Goal: Task Accomplishment & Management: Manage account settings

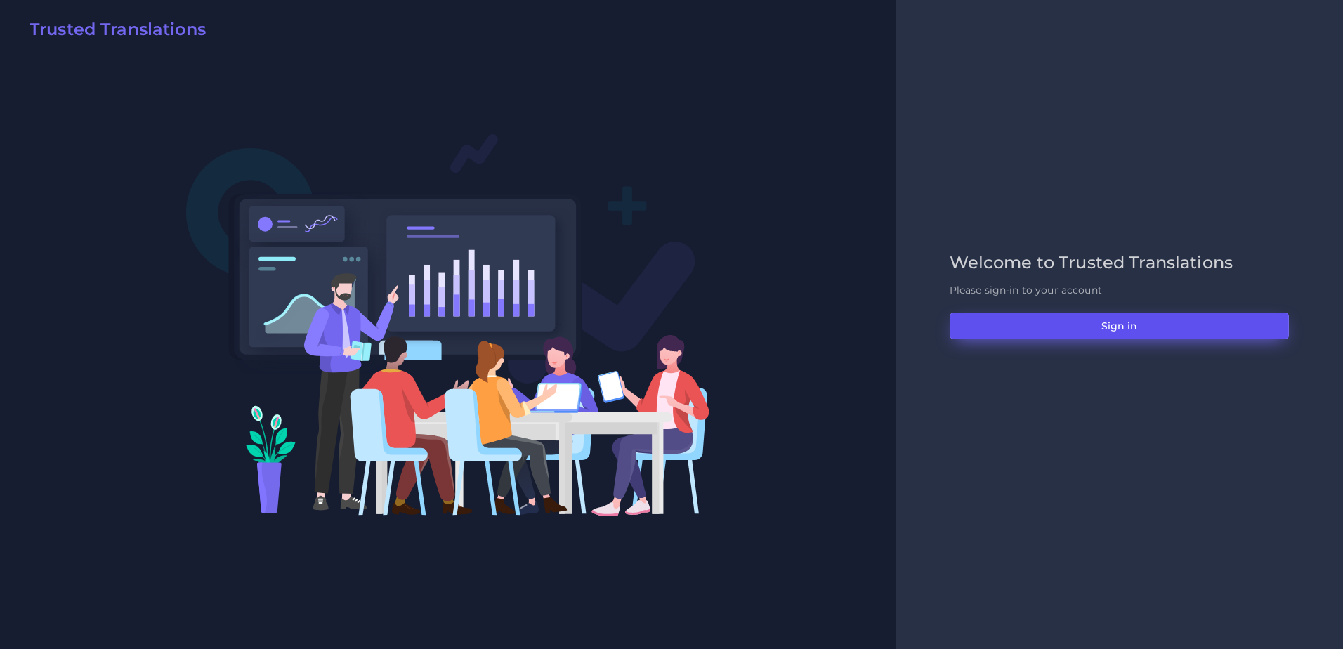
click at [1055, 321] on button "Sign in" at bounding box center [1119, 326] width 339 height 27
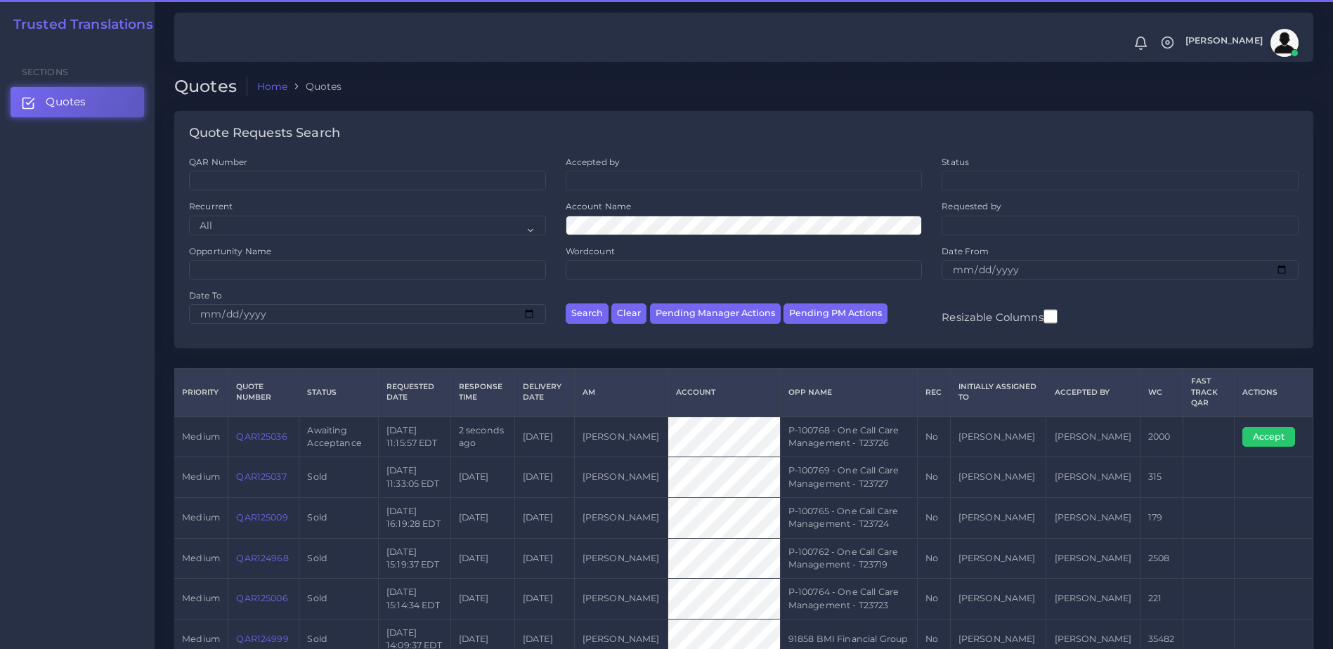
click at [265, 436] on link "QAR125036" at bounding box center [261, 436] width 51 height 11
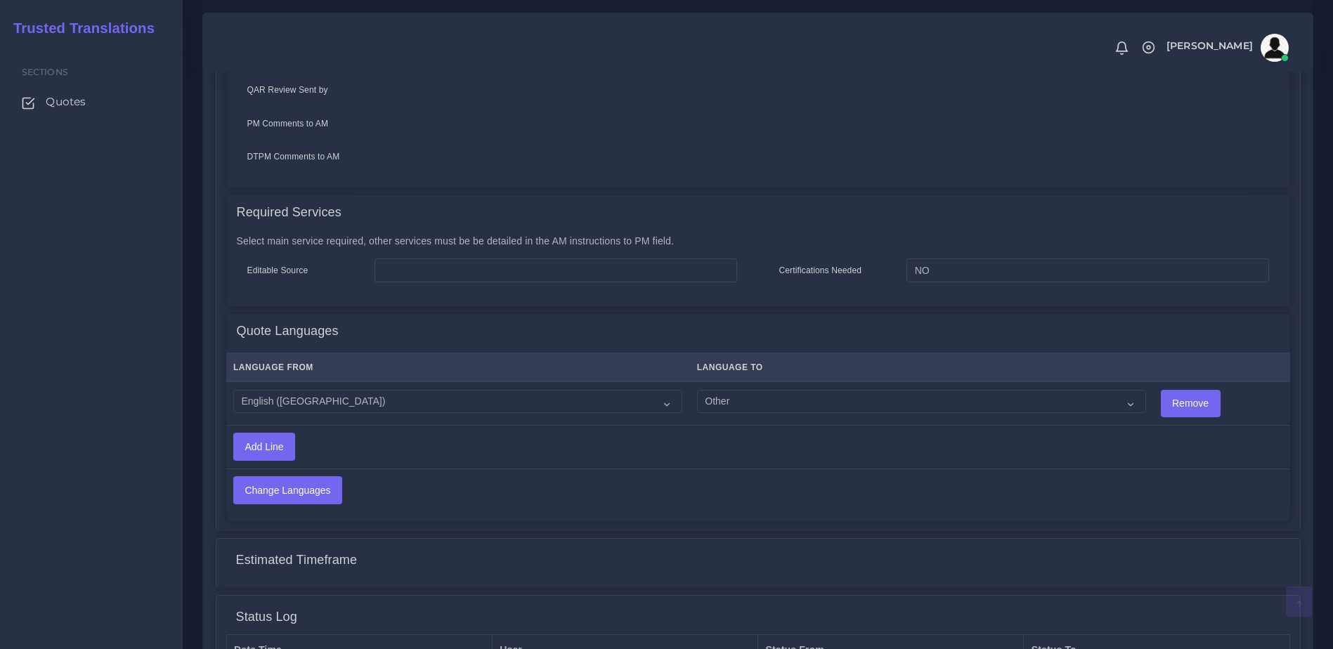
scroll to position [582, 0]
click at [716, 396] on select "Acoli Afar Afrikaans Akan Akateko Albanian American Sign Language (ASL) Amharic…" at bounding box center [921, 401] width 449 height 24
select select "40070"
click at [697, 389] on select "Acoli Afar Afrikaans Akan Akateko Albanian American Sign Language (ASL) Amharic…" at bounding box center [921, 401] width 449 height 24
click at [306, 480] on input "Change Languages" at bounding box center [287, 489] width 107 height 27
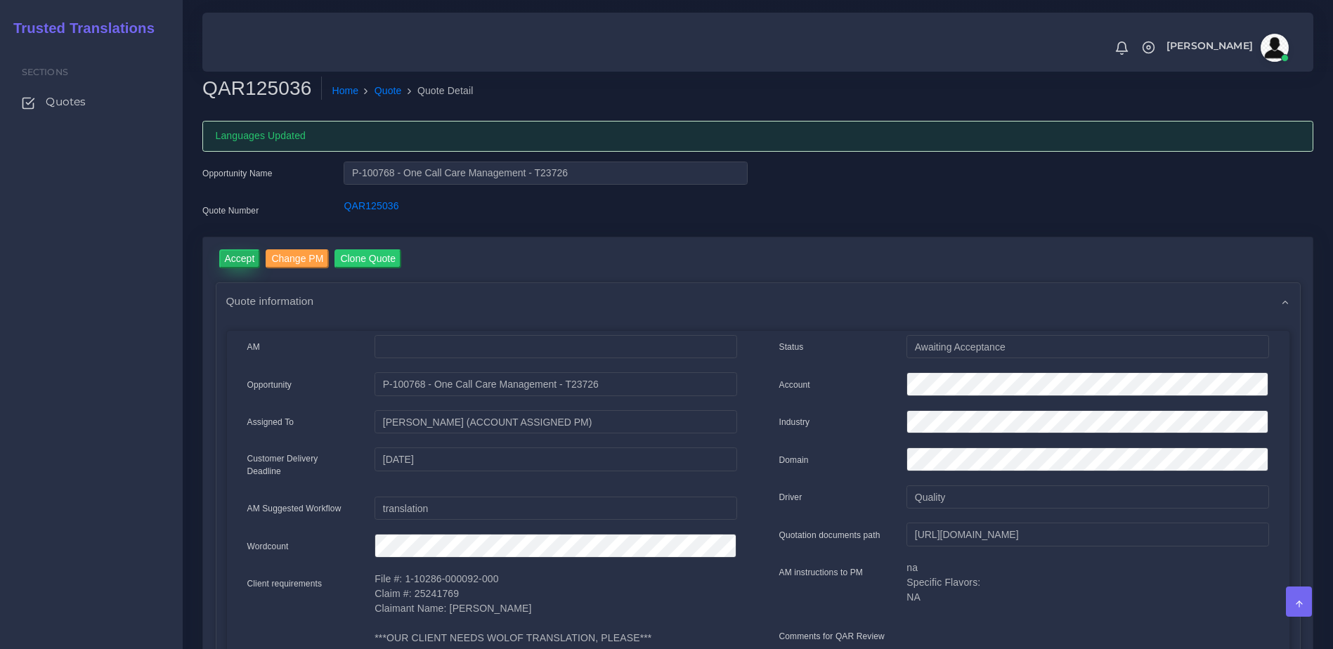
click at [234, 264] on input "Accept" at bounding box center [239, 258] width 41 height 19
click at [391, 262] on button "Prepare Quote" at bounding box center [398, 258] width 76 height 19
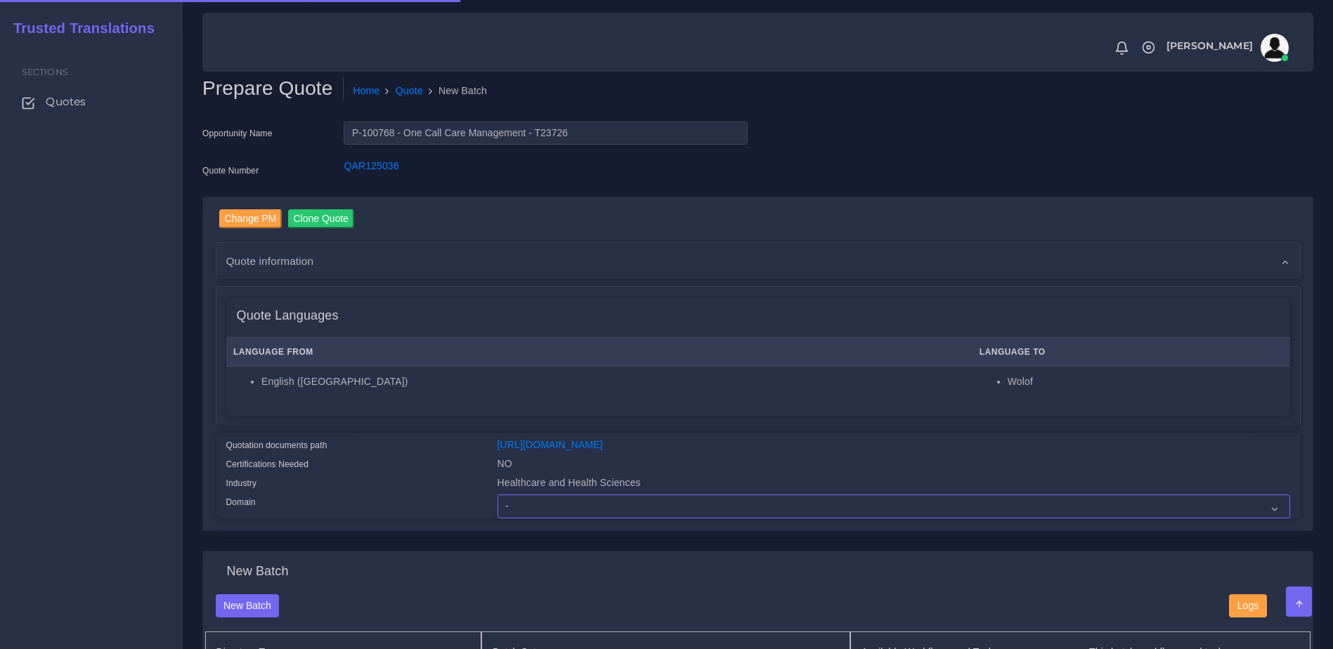
click at [538, 511] on select "- Advertising and Media Agriculture, Forestry and Fishing Architecture, Buildin…" at bounding box center [893, 507] width 792 height 24
select select "Healthcare and Health Sciences"
click at [497, 505] on select "- Advertising and Media Agriculture, Forestry and Fishing Architecture, Buildin…" at bounding box center [893, 507] width 792 height 24
click at [415, 457] on div "Quotation documents path" at bounding box center [351, 447] width 271 height 19
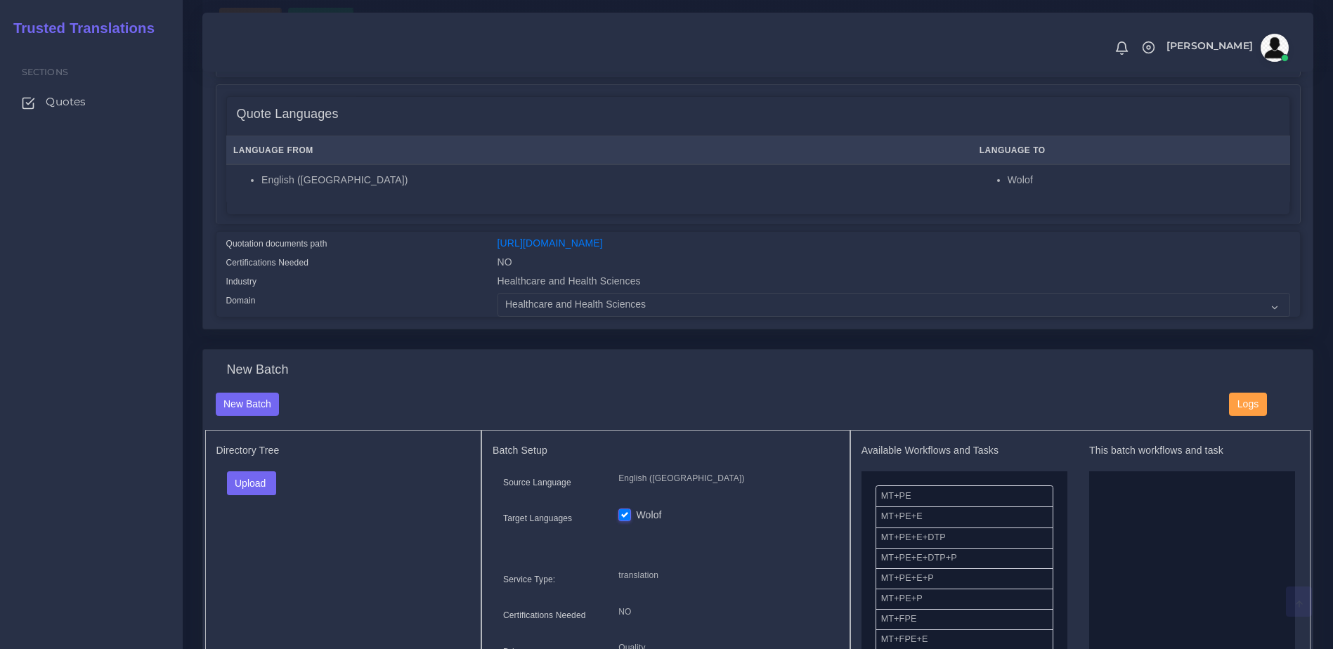
scroll to position [341, 0]
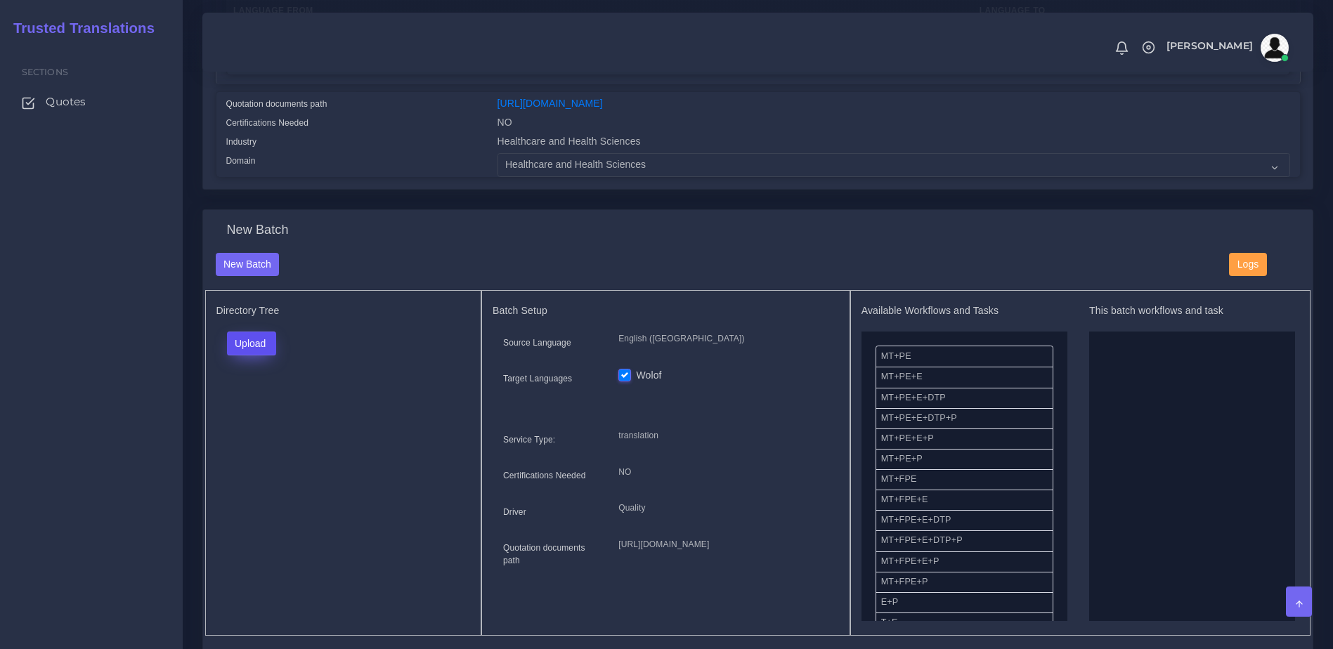
click at [264, 344] on button "Upload" at bounding box center [252, 344] width 50 height 24
click at [262, 406] on label "Files" at bounding box center [276, 398] width 97 height 18
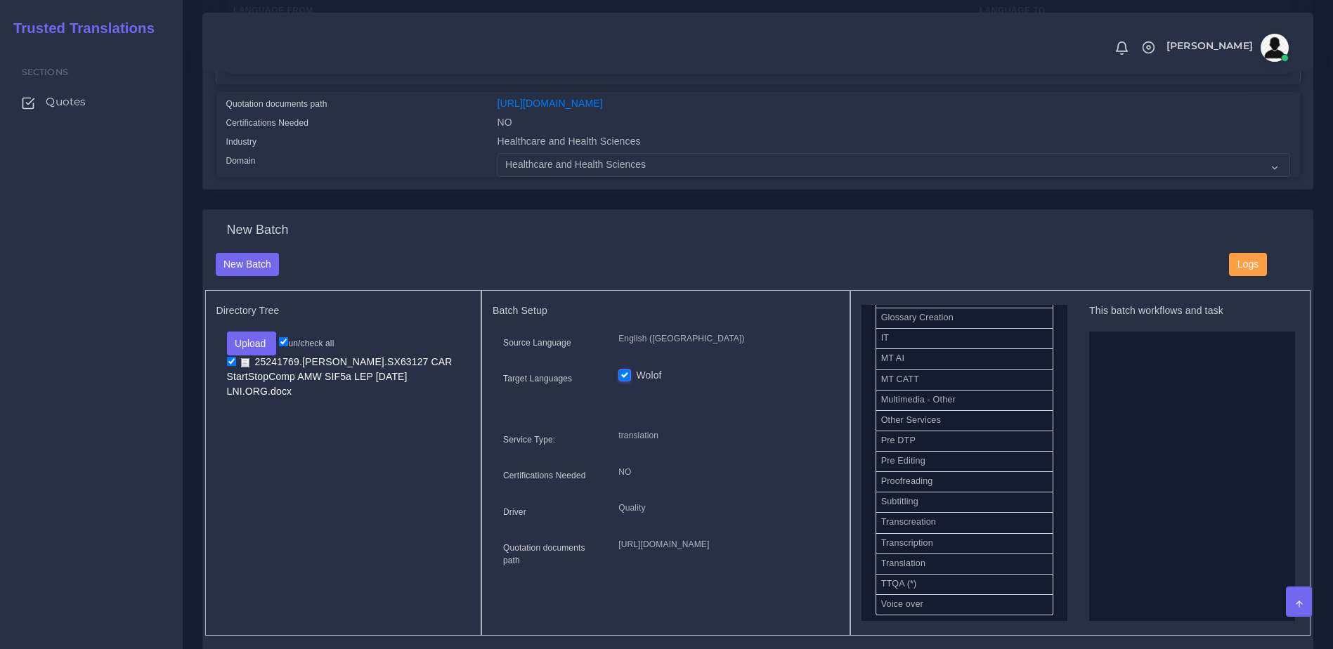
scroll to position [706, 0]
drag, startPoint x: 919, startPoint y: 416, endPoint x: 1088, endPoint y: 421, distance: 169.4
drag, startPoint x: 908, startPoint y: 579, endPoint x: 1227, endPoint y: 430, distance: 351.4
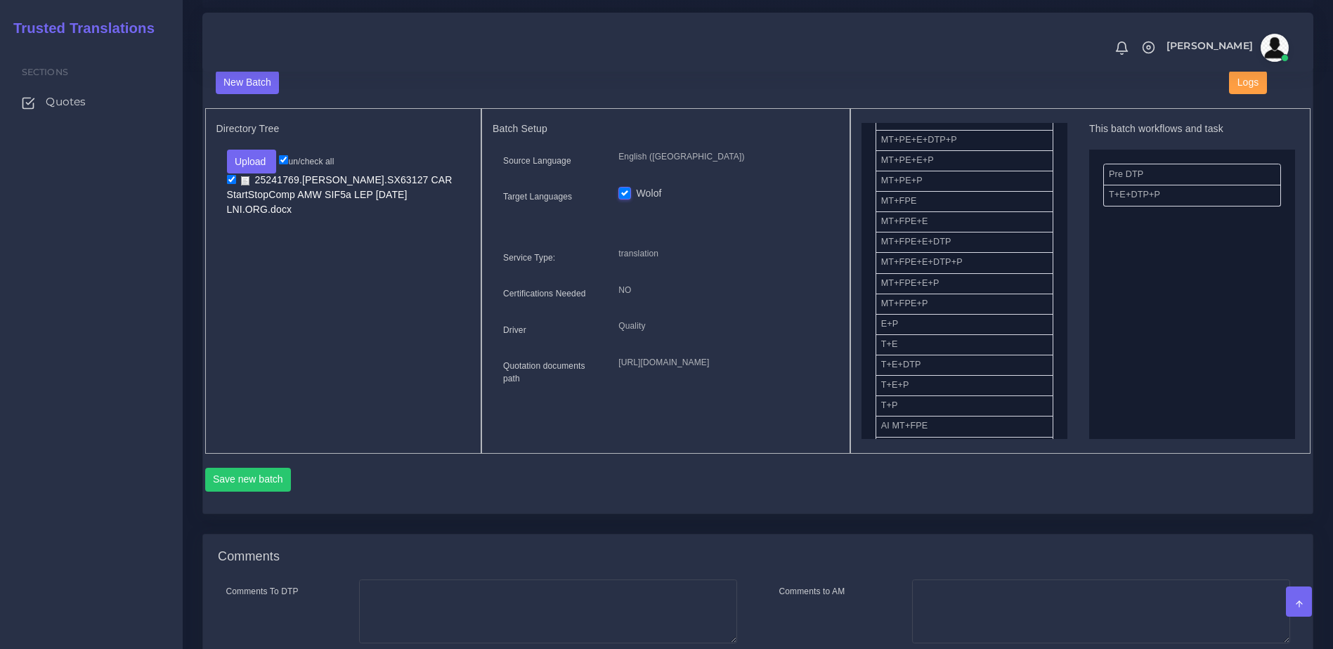
click at [273, 502] on div "Save new batch" at bounding box center [758, 485] width 1106 height 34
click at [252, 492] on button "Save new batch" at bounding box center [248, 480] width 86 height 24
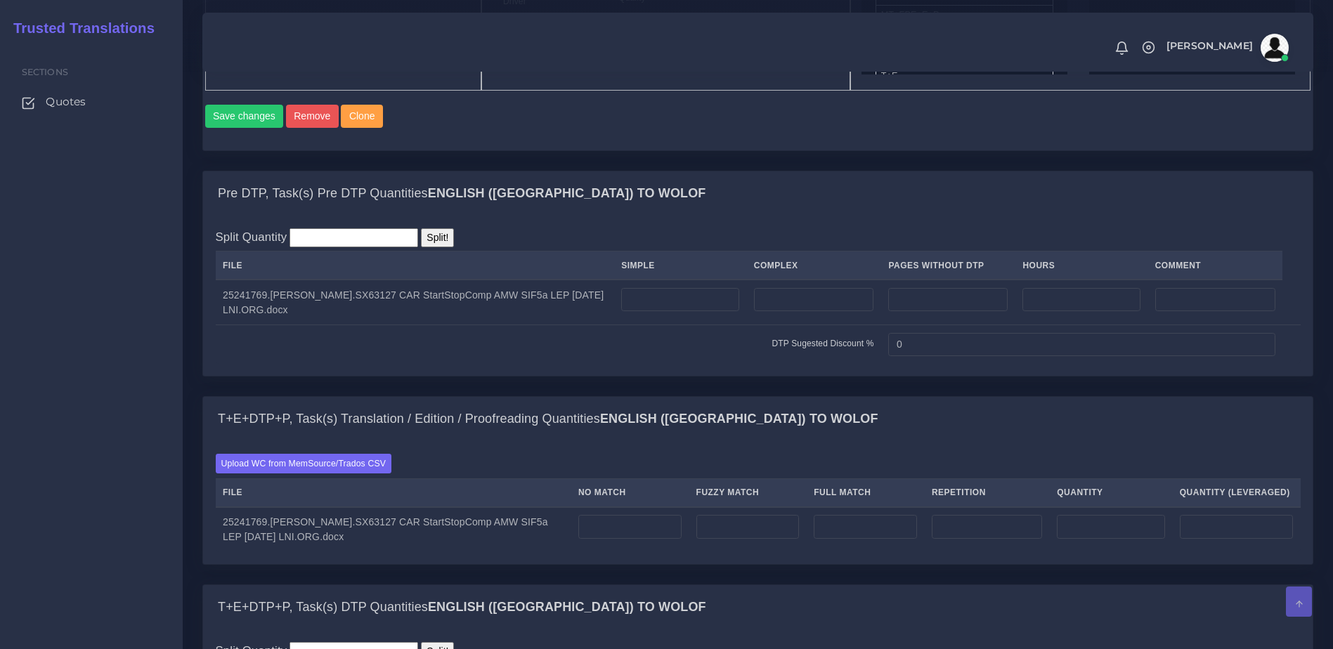
scroll to position [897, 0]
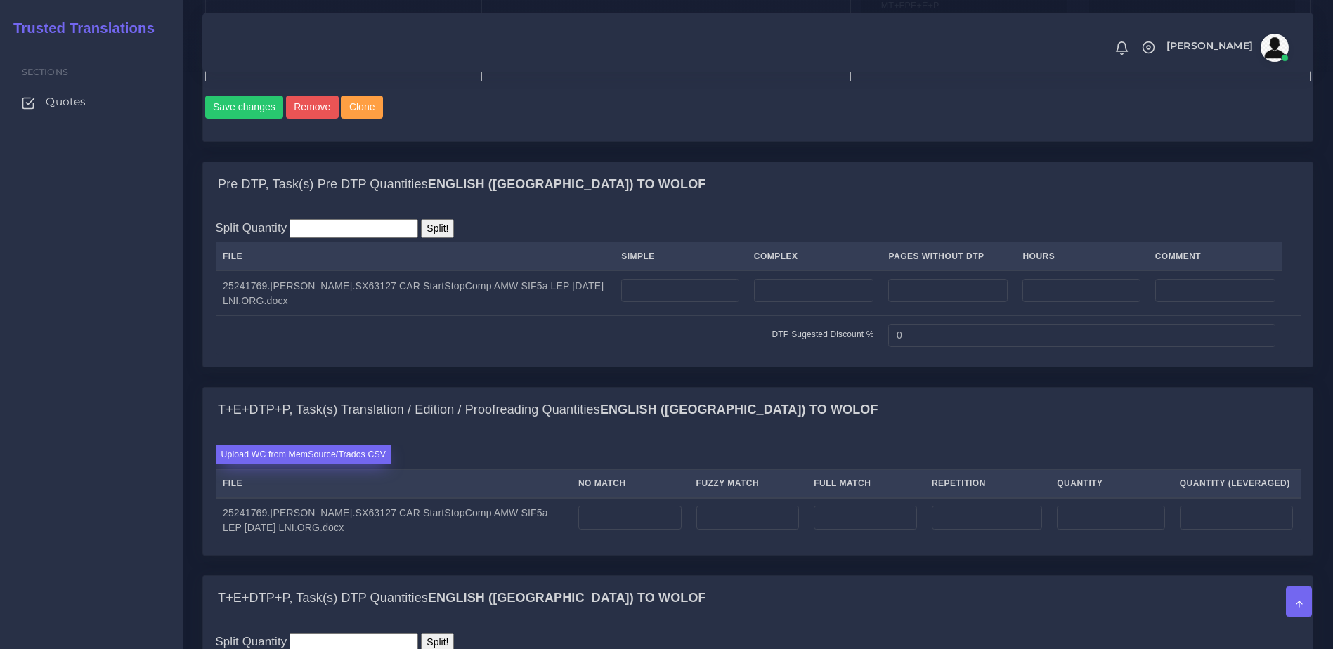
click at [341, 464] on label "Upload WC from MemSource/Trados CSV" at bounding box center [304, 454] width 176 height 19
click at [0, 0] on input "Upload WC from MemSource/Trados CSV" at bounding box center [0, 0] width 0 height 0
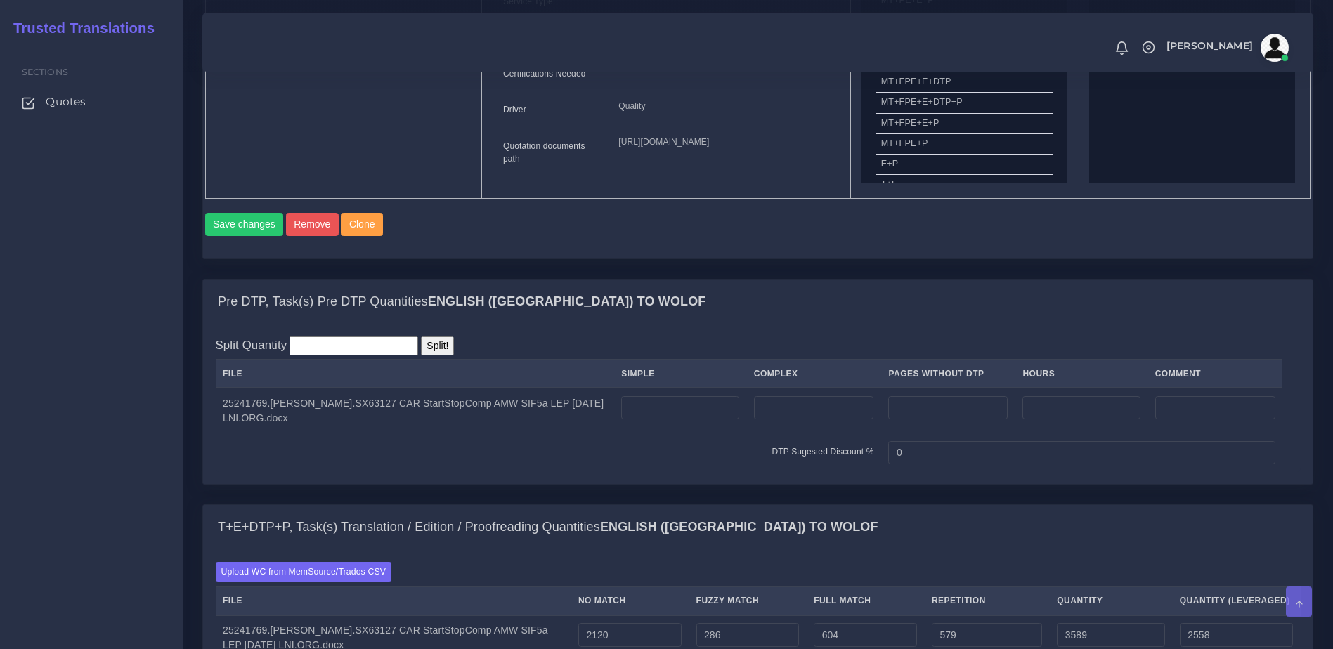
scroll to position [860, 0]
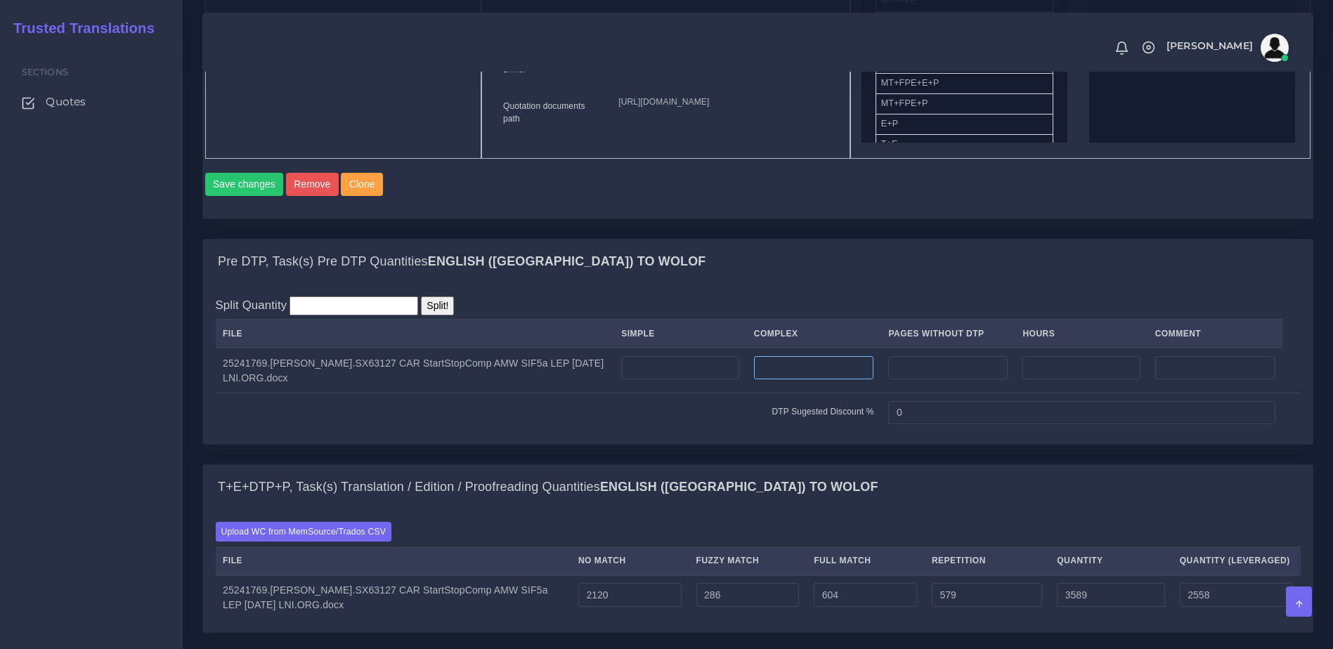
click at [783, 380] on input "number" at bounding box center [814, 368] width 120 height 24
type input "10"
click at [841, 285] on div "Pre DTP, Task(s) Pre DTP Quantities English (US) TO Wolof" at bounding box center [757, 262] width 1109 height 45
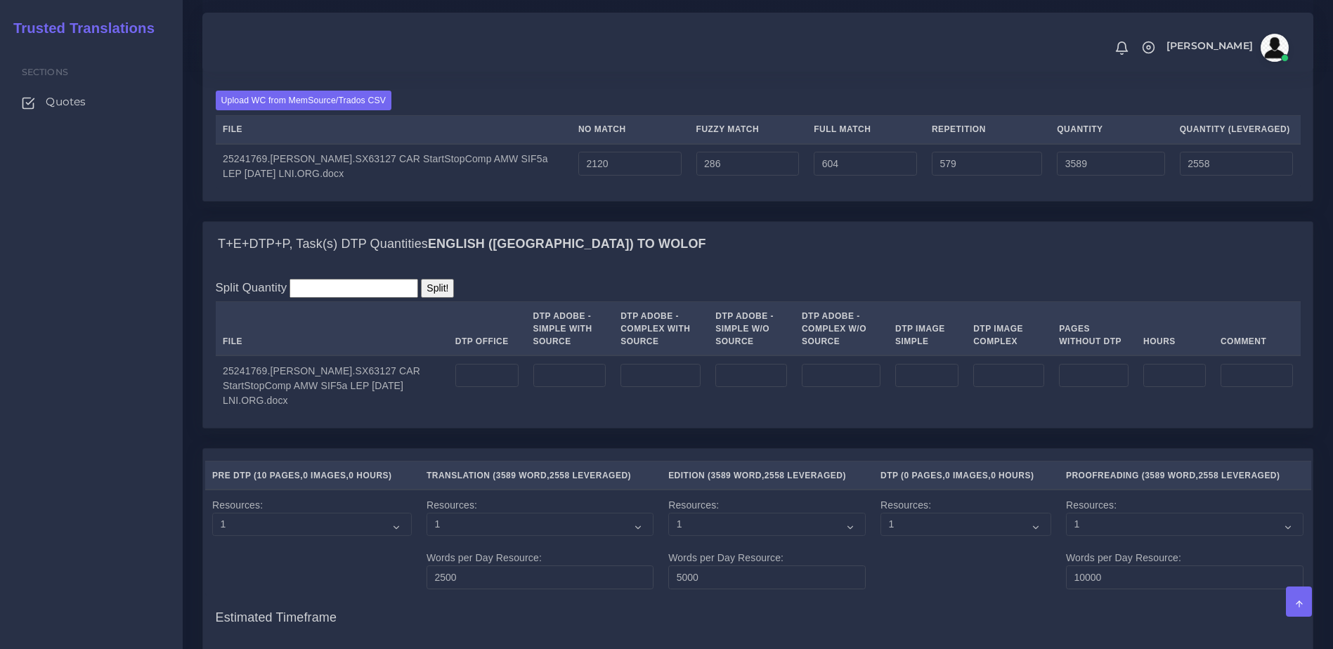
scroll to position [1442, 0]
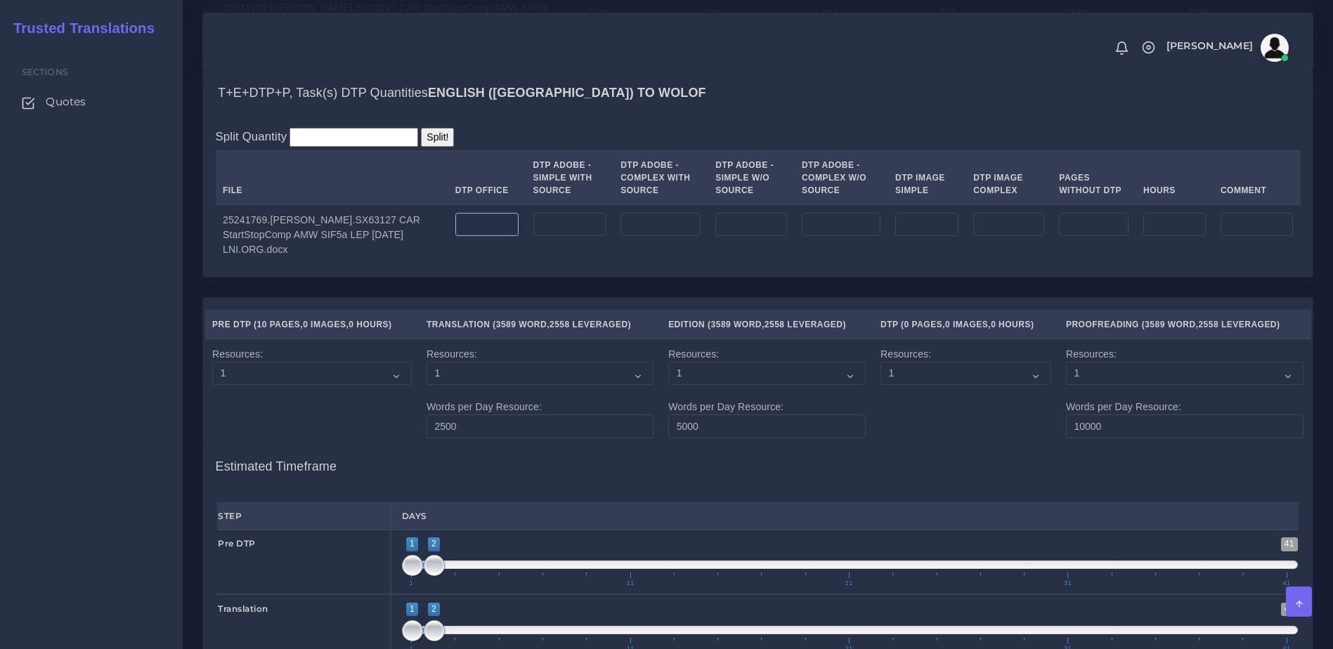
click at [455, 237] on input "number" at bounding box center [486, 225] width 63 height 24
type input "10"
click at [470, 264] on td "10" at bounding box center [487, 234] width 78 height 60
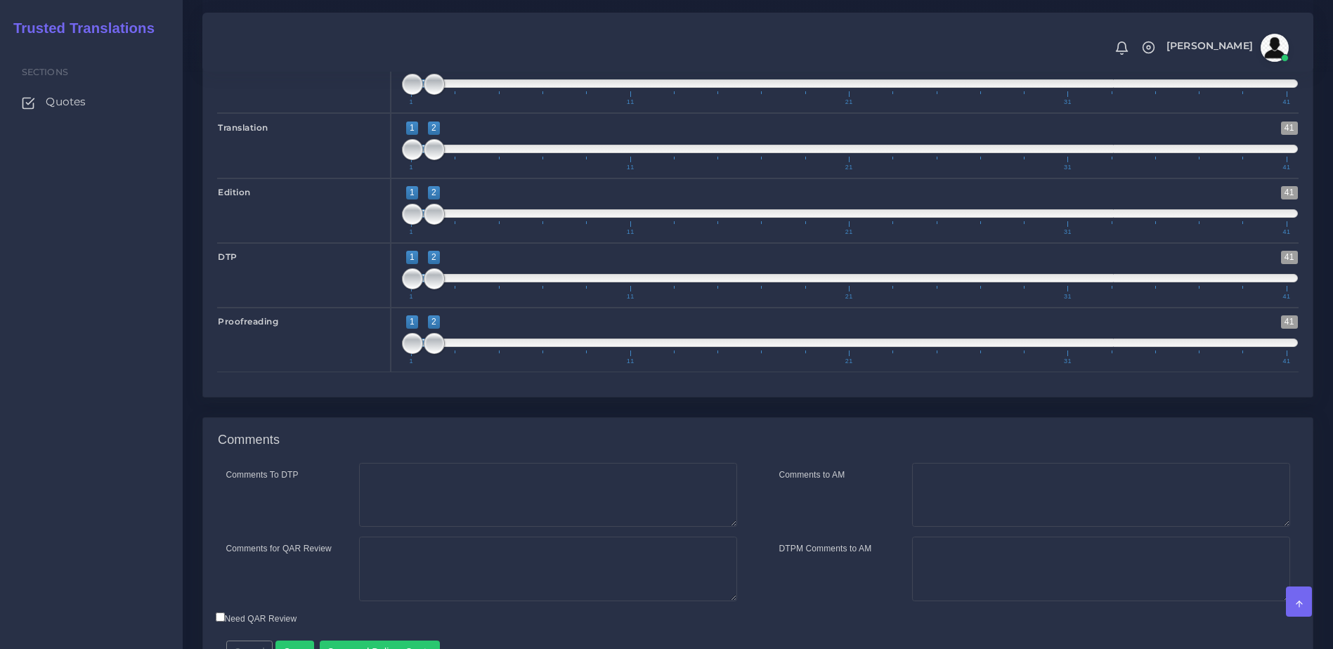
scroll to position [2059, 0]
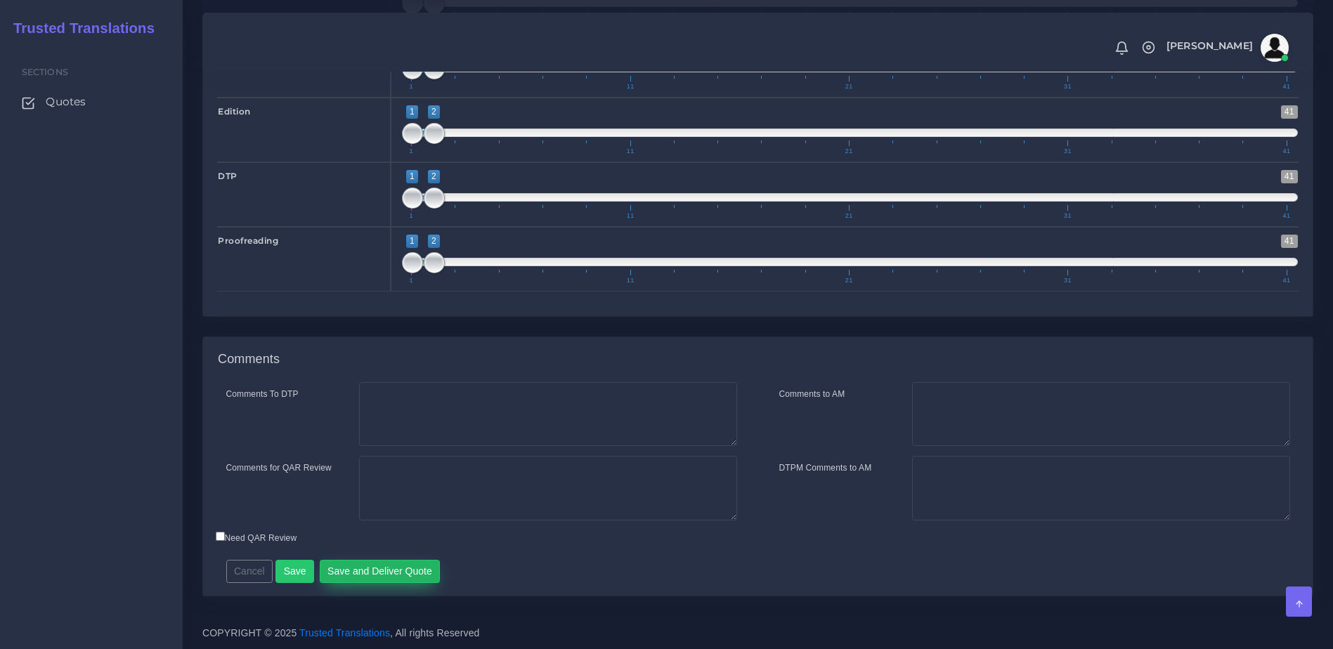
click at [400, 580] on button "Save and Deliver Quote" at bounding box center [380, 572] width 121 height 24
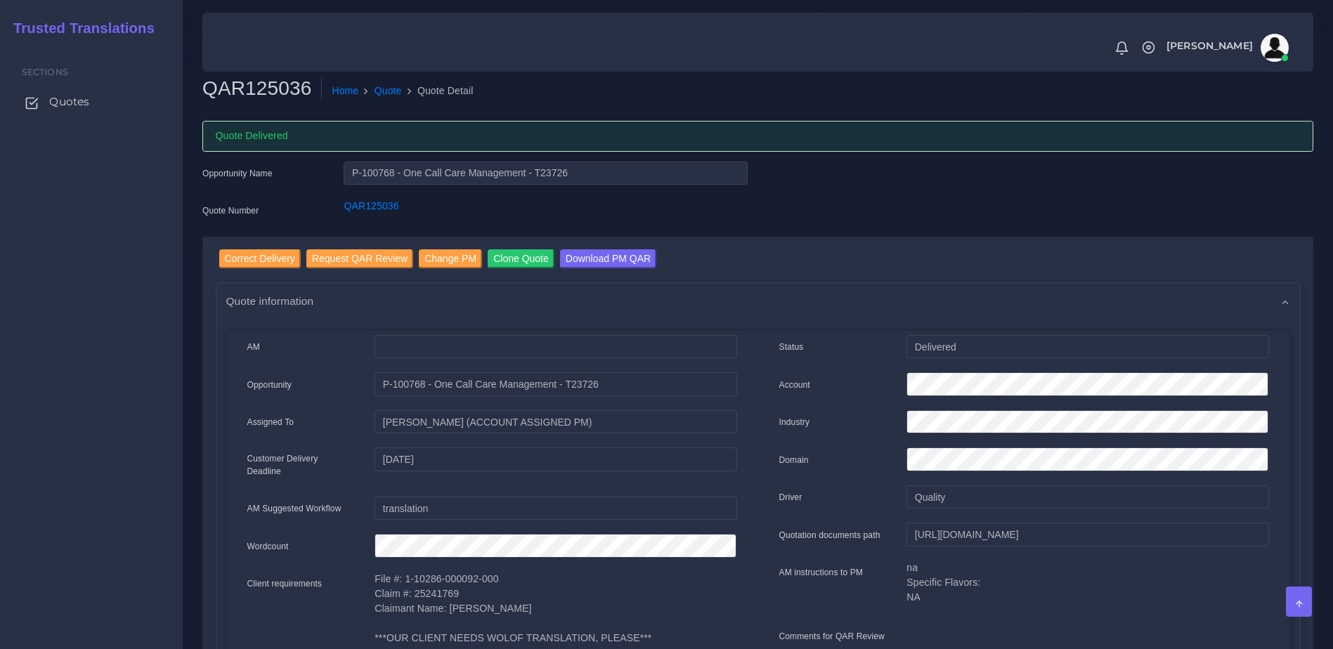
click at [92, 105] on link "Quotes" at bounding box center [92, 102] width 162 height 30
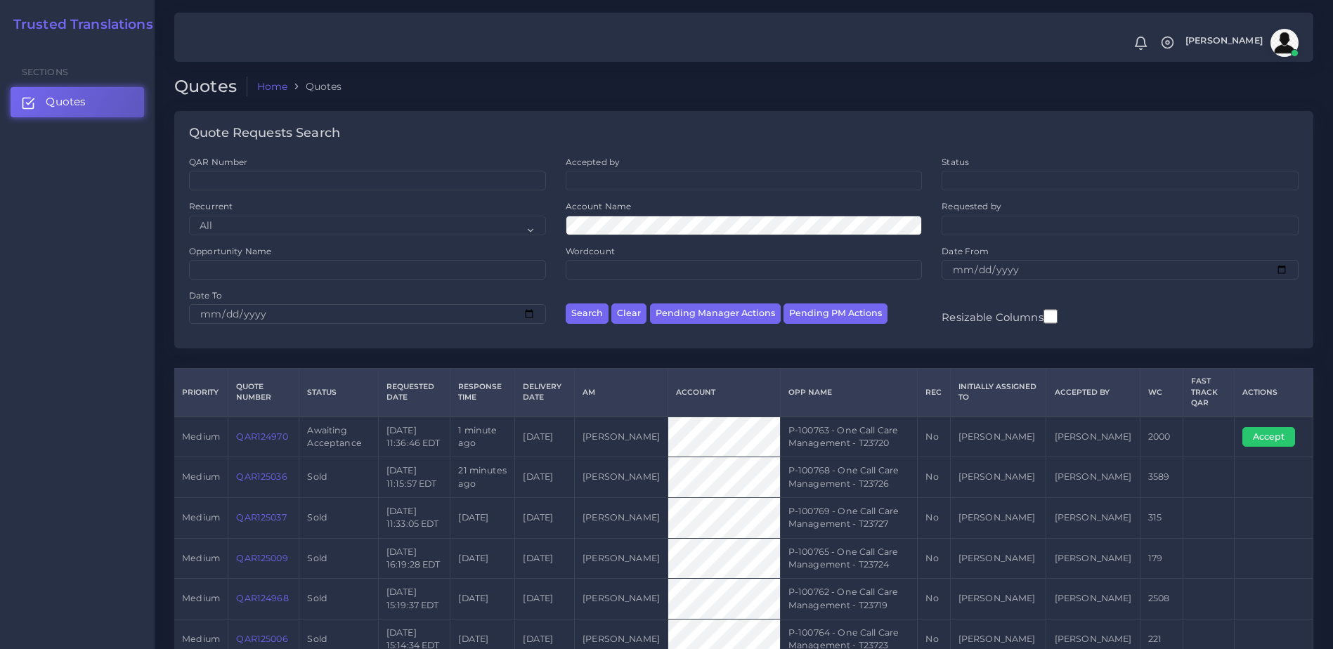
click at [252, 440] on link "QAR124970" at bounding box center [261, 436] width 51 height 11
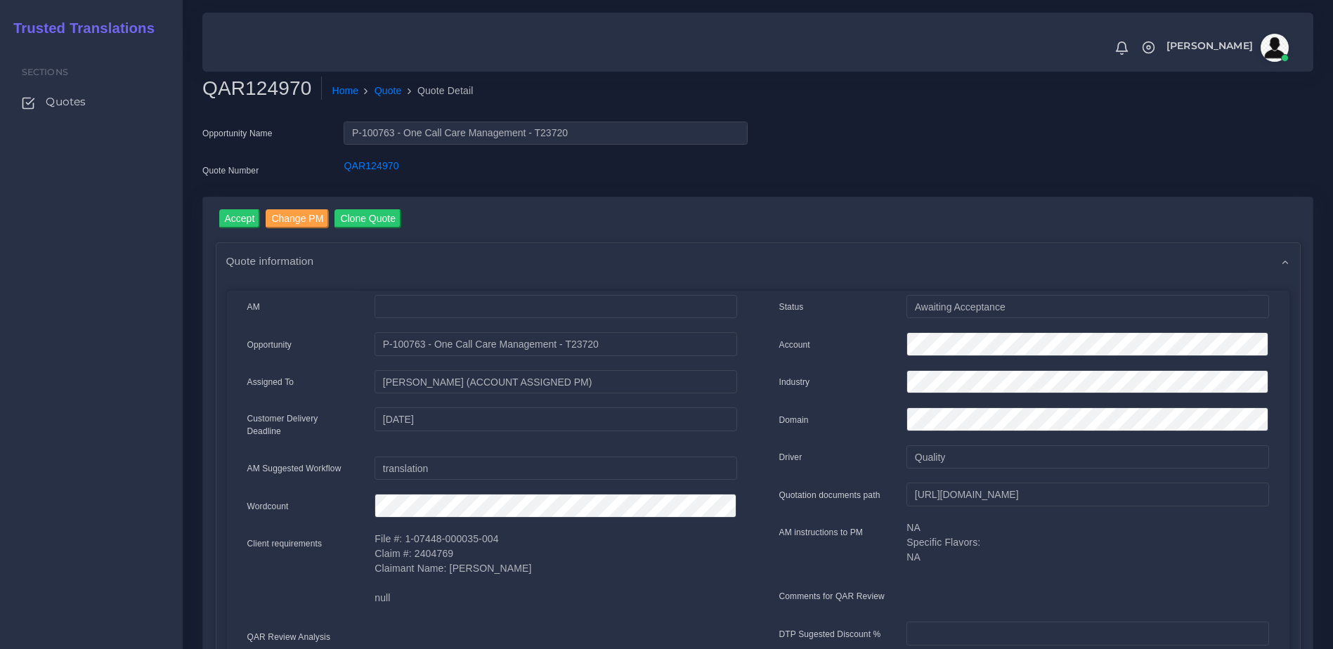
click at [248, 216] on input "Accept" at bounding box center [239, 218] width 41 height 19
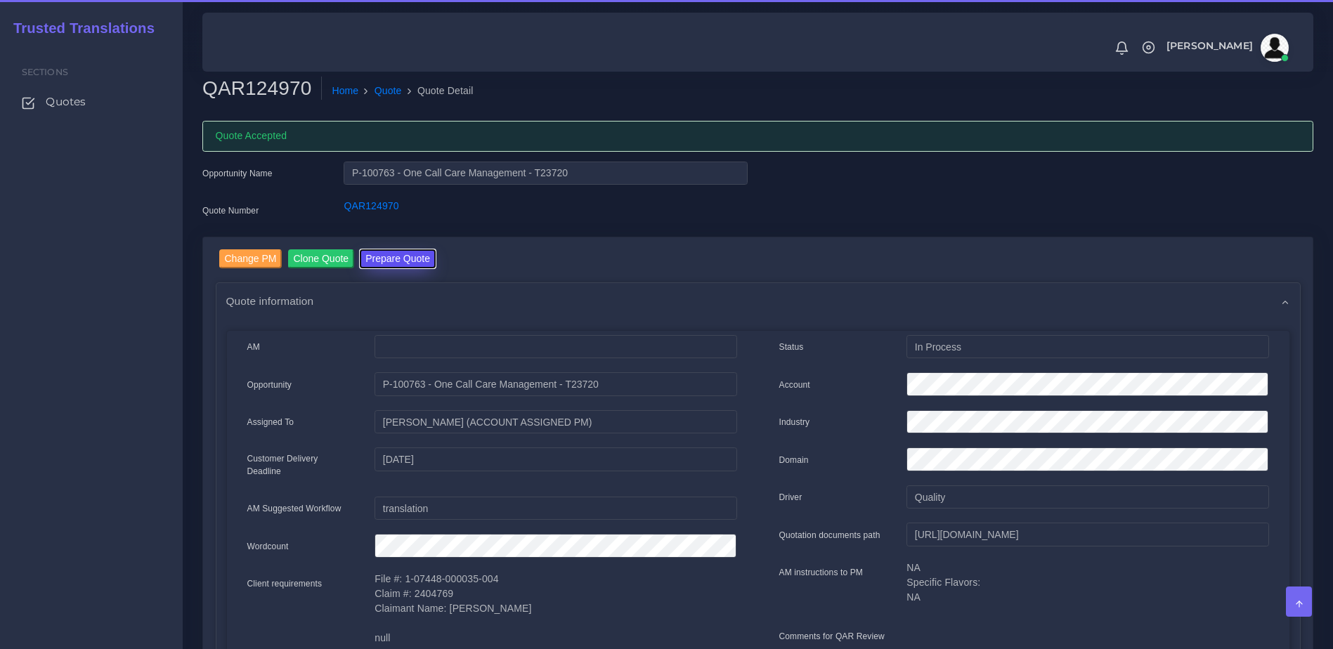
click at [401, 258] on button "Prepare Quote" at bounding box center [398, 258] width 76 height 19
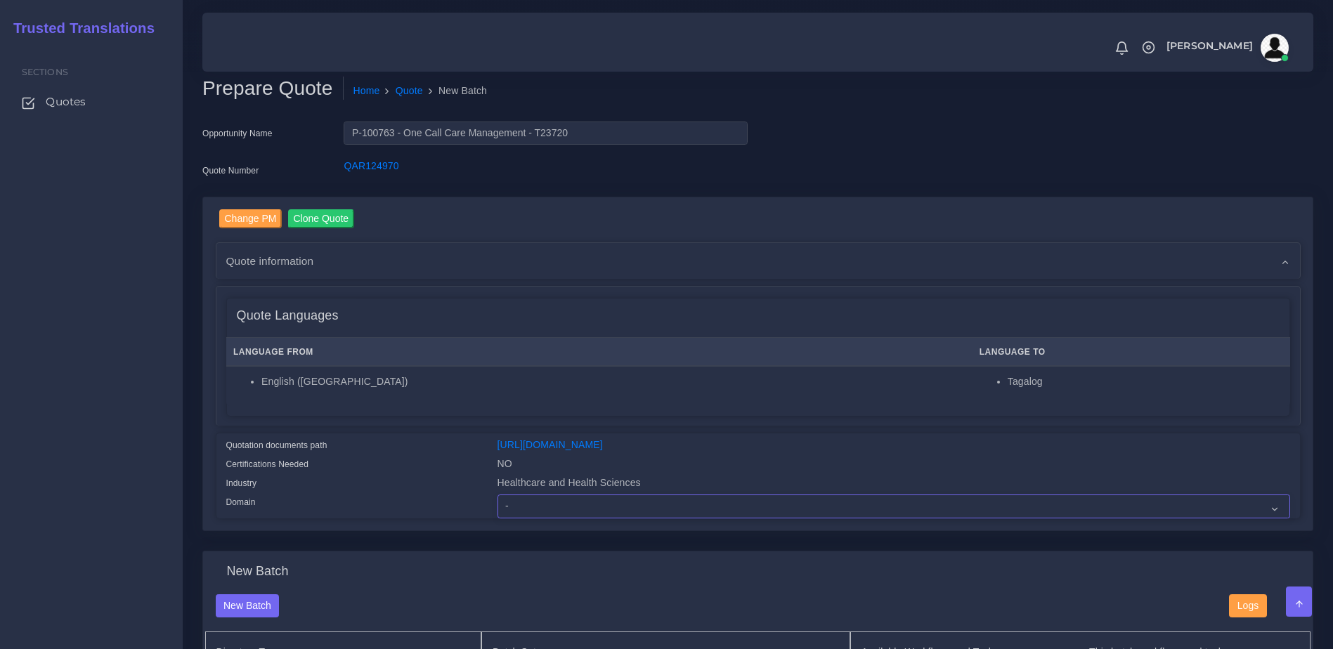
click at [546, 518] on select "- Advertising and Media Agriculture, Forestry and Fishing Architecture, Buildin…" at bounding box center [893, 507] width 792 height 24
select select "Healthcare and Health Sciences"
click at [497, 505] on select "- Advertising and Media Agriculture, Forestry and Fishing Architecture, Buildin…" at bounding box center [893, 507] width 792 height 24
click at [455, 434] on div "Quotation documents path https://workdrive.zoho.com/fgoh3e43b1a1fe2124b65bedd7c…" at bounding box center [757, 475] width 1083 height 84
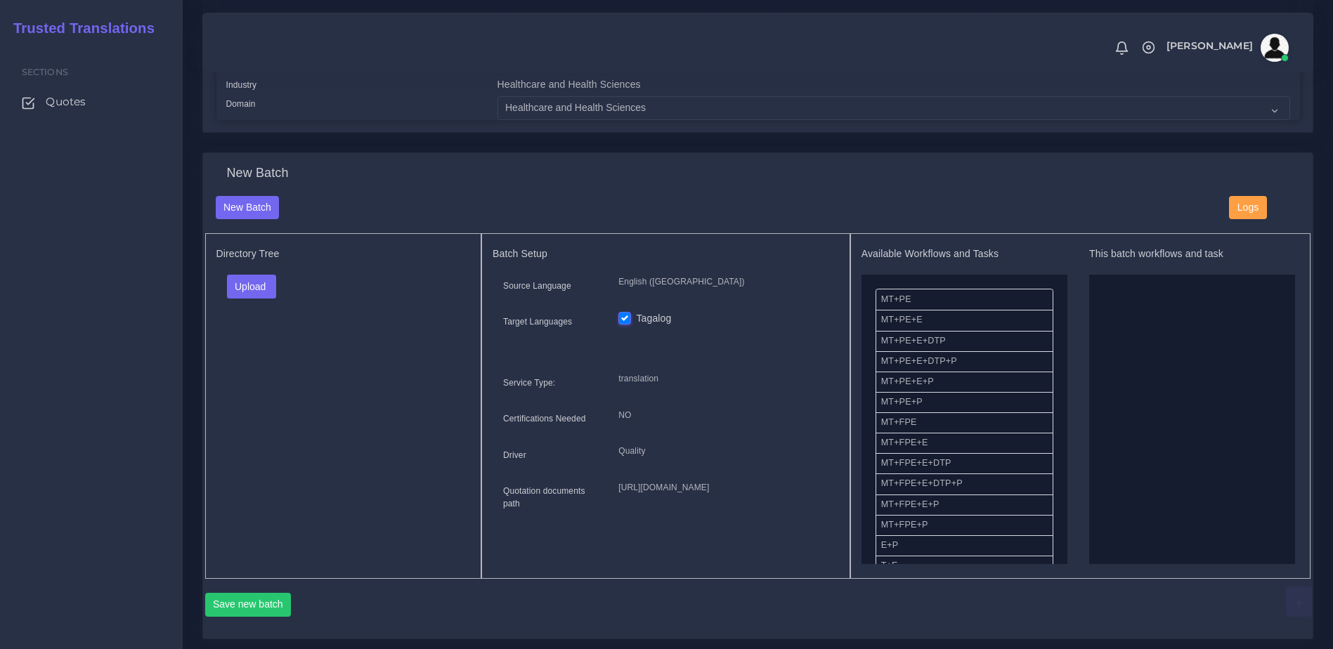
scroll to position [414, 0]
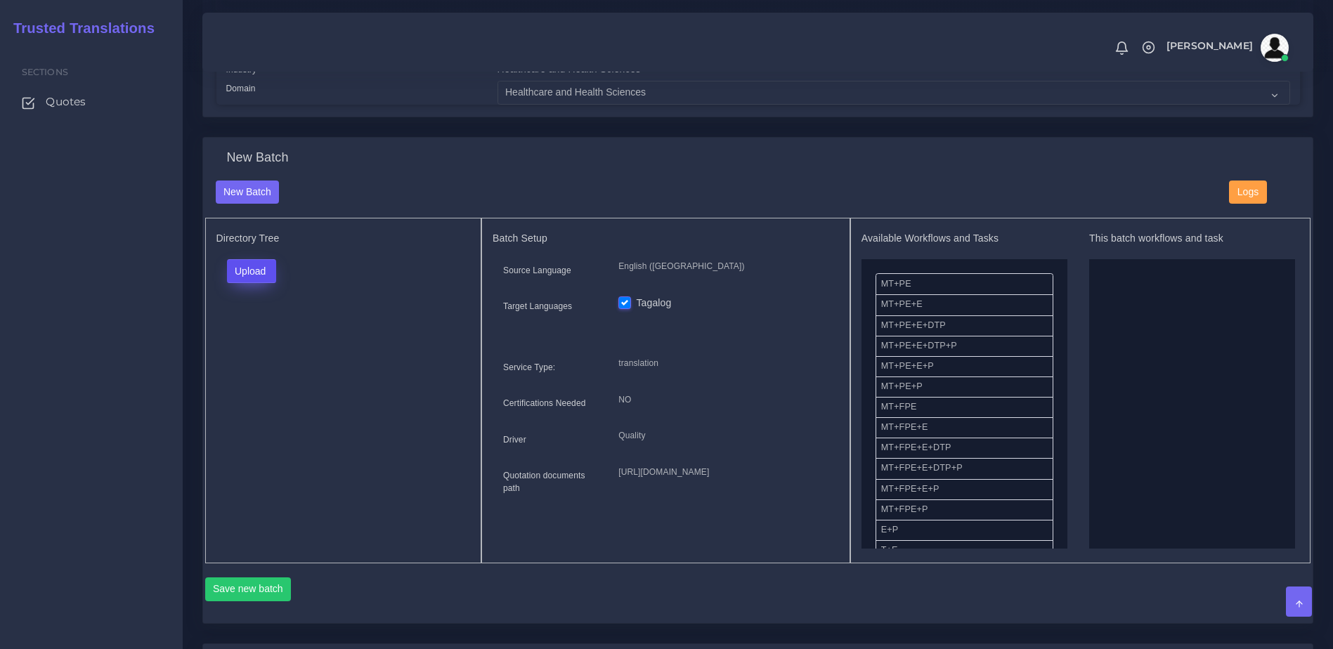
click at [238, 283] on button "Upload" at bounding box center [252, 271] width 50 height 24
click at [254, 334] on label "Files" at bounding box center [276, 325] width 97 height 18
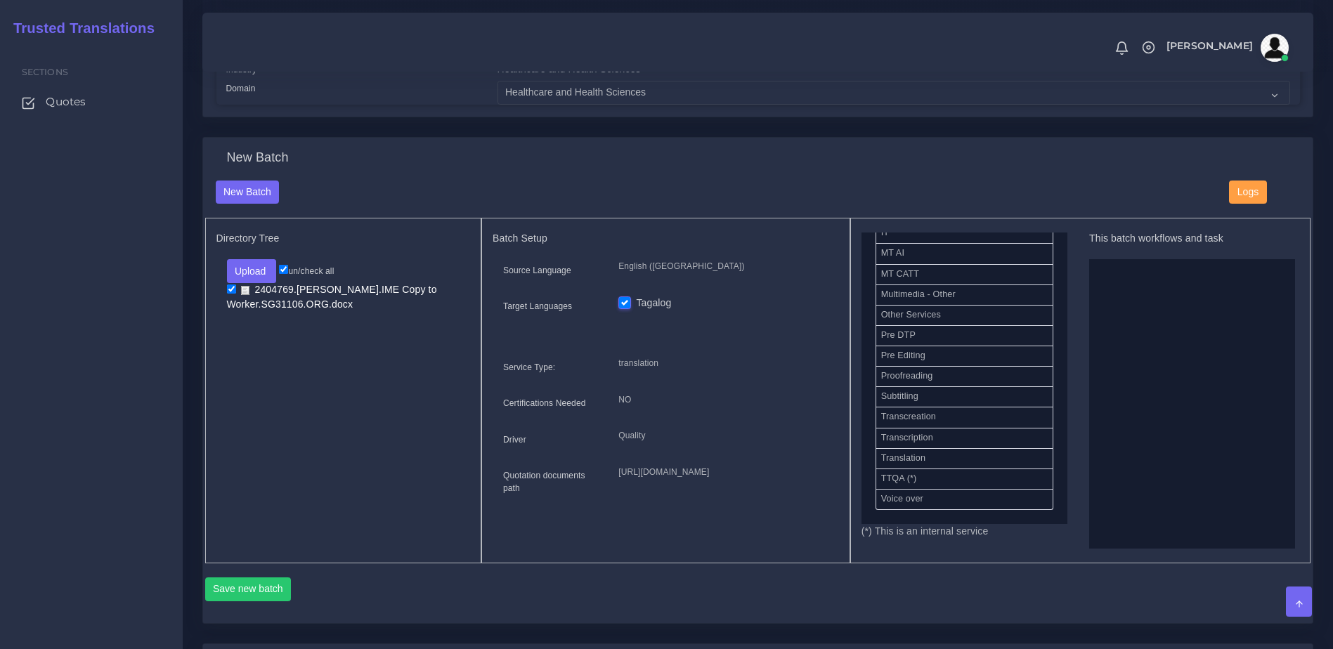
scroll to position [684, 0]
drag, startPoint x: 996, startPoint y: 396, endPoint x: 1140, endPoint y: 423, distance: 145.9
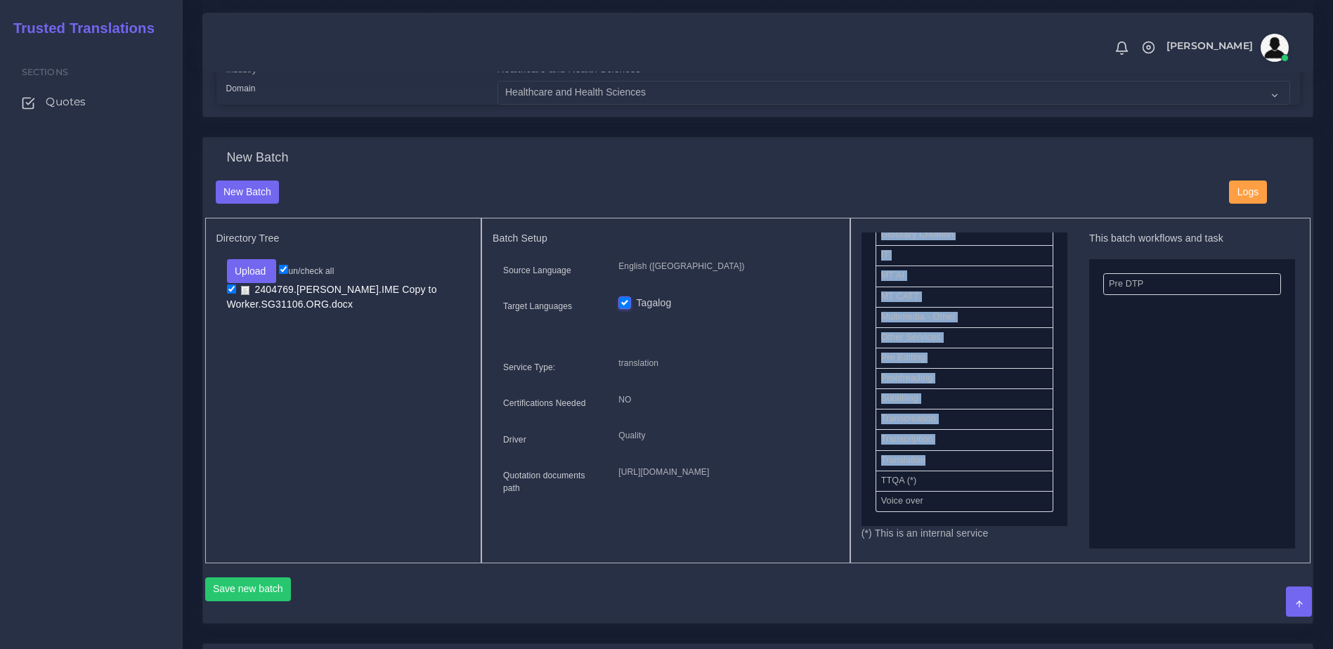
drag, startPoint x: 1069, startPoint y: 498, endPoint x: 1066, endPoint y: 481, distance: 17.1
click at [1066, 481] on div "Available Workflows and Tasks MT+PE MT+PE+E MT+PE+E+DTP MT+PE+E+DTP+P MT+PE+E+P…" at bounding box center [1080, 391] width 438 height 316
drag, startPoint x: 1066, startPoint y: 481, endPoint x: 1051, endPoint y: 528, distance: 48.7
click at [1051, 526] on ul "MT+PE MT+PE+E MT+PE+E+DTP MT+PE+E+DTP+P MT+PE+E+P MT+PE+P MT+FPE MT+FPE+E MT+FP…" at bounding box center [964, 51] width 206 height 951
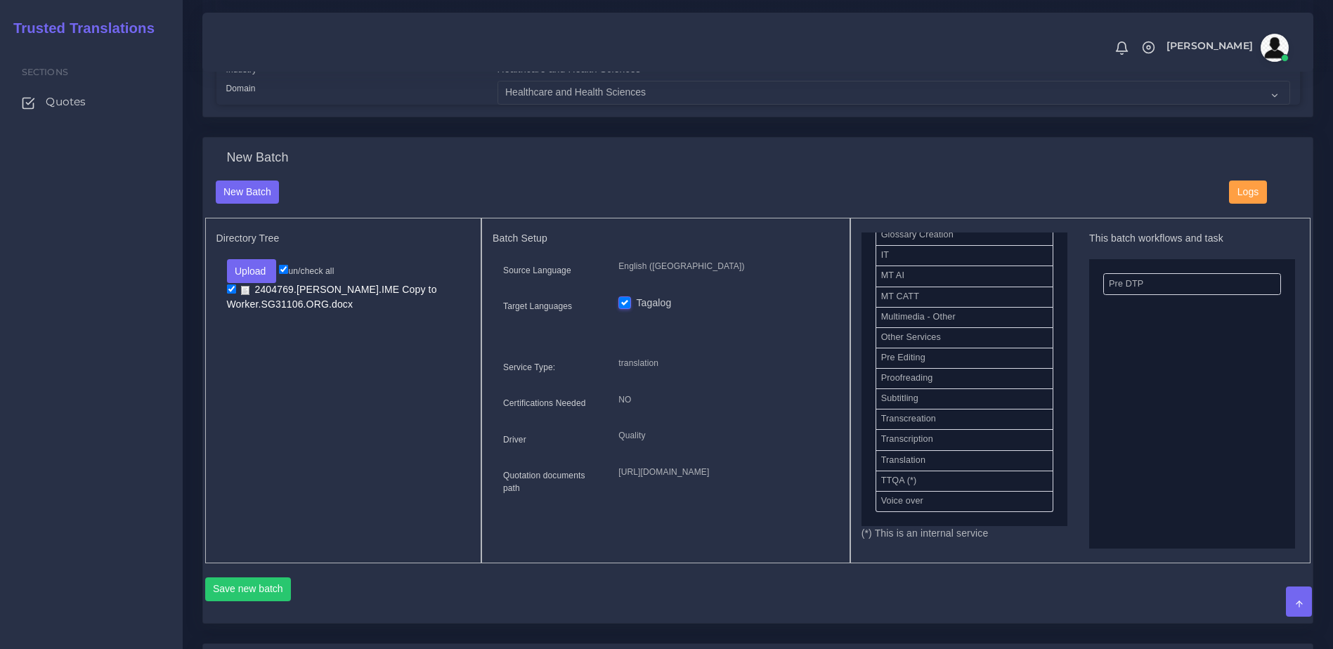
click at [1020, 541] on p "(*) This is an internal service" at bounding box center [964, 533] width 206 height 15
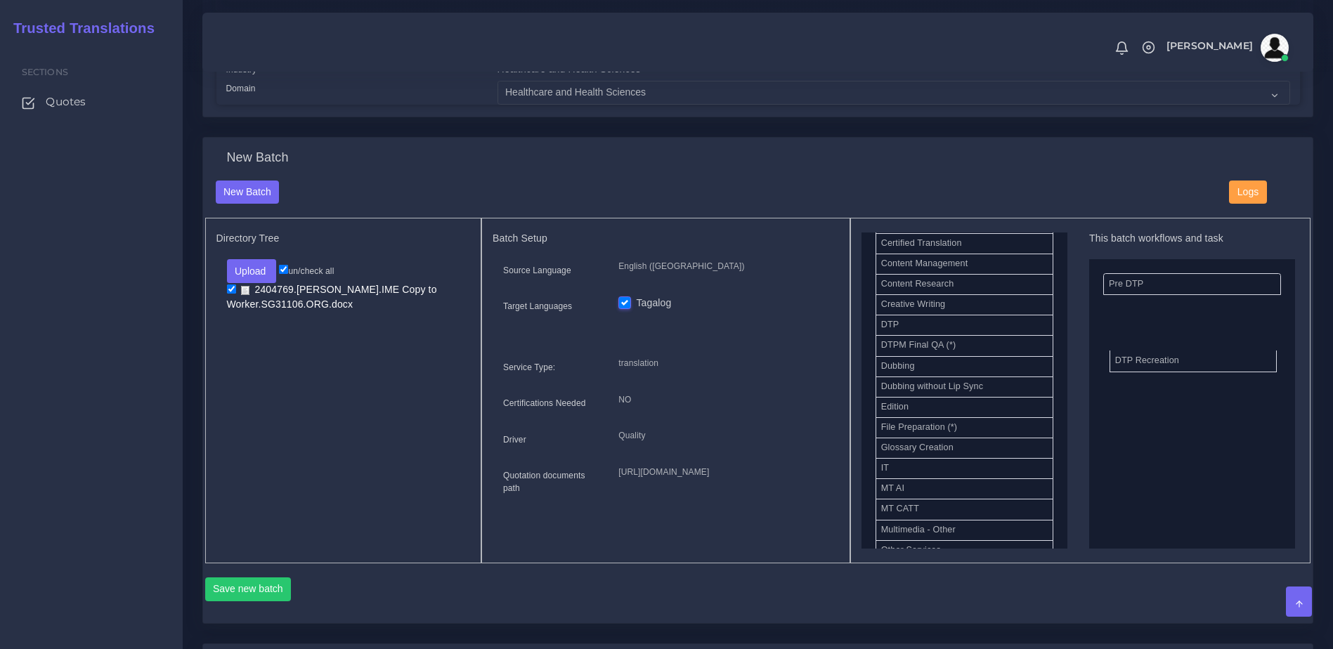
drag, startPoint x: 919, startPoint y: 363, endPoint x: 1172, endPoint y: 379, distance: 253.4
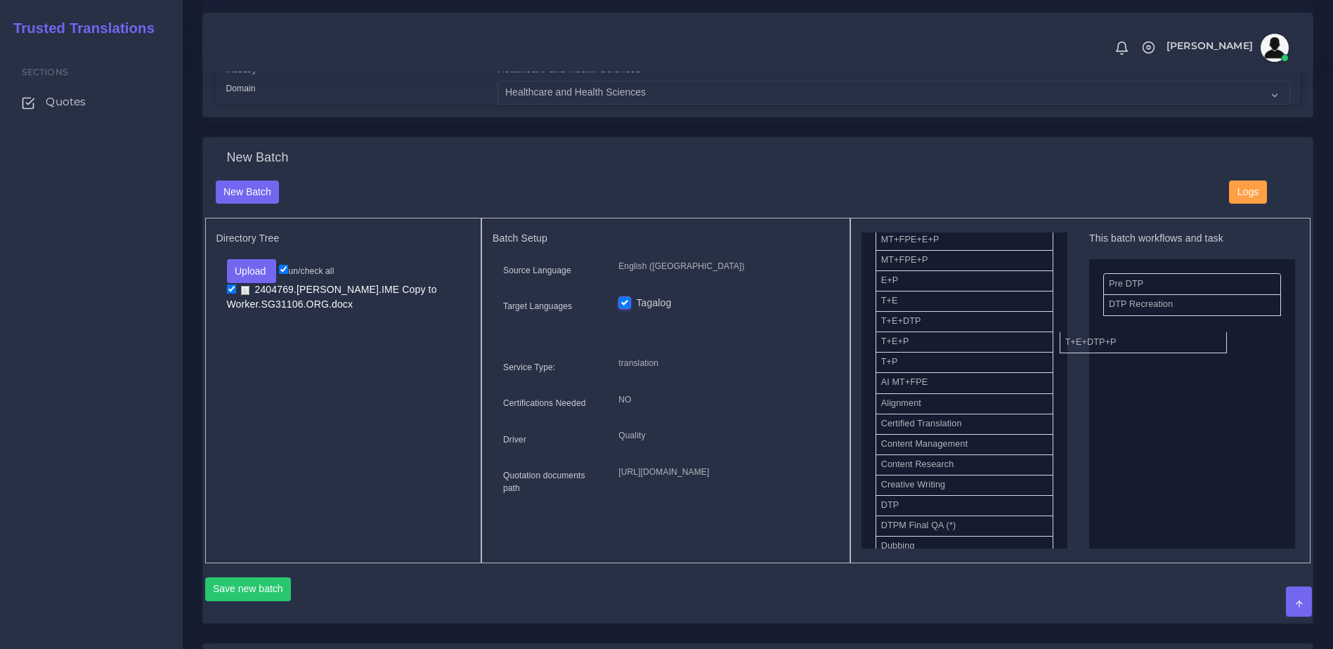
drag, startPoint x: 942, startPoint y: 358, endPoint x: 1152, endPoint y: 363, distance: 210.1
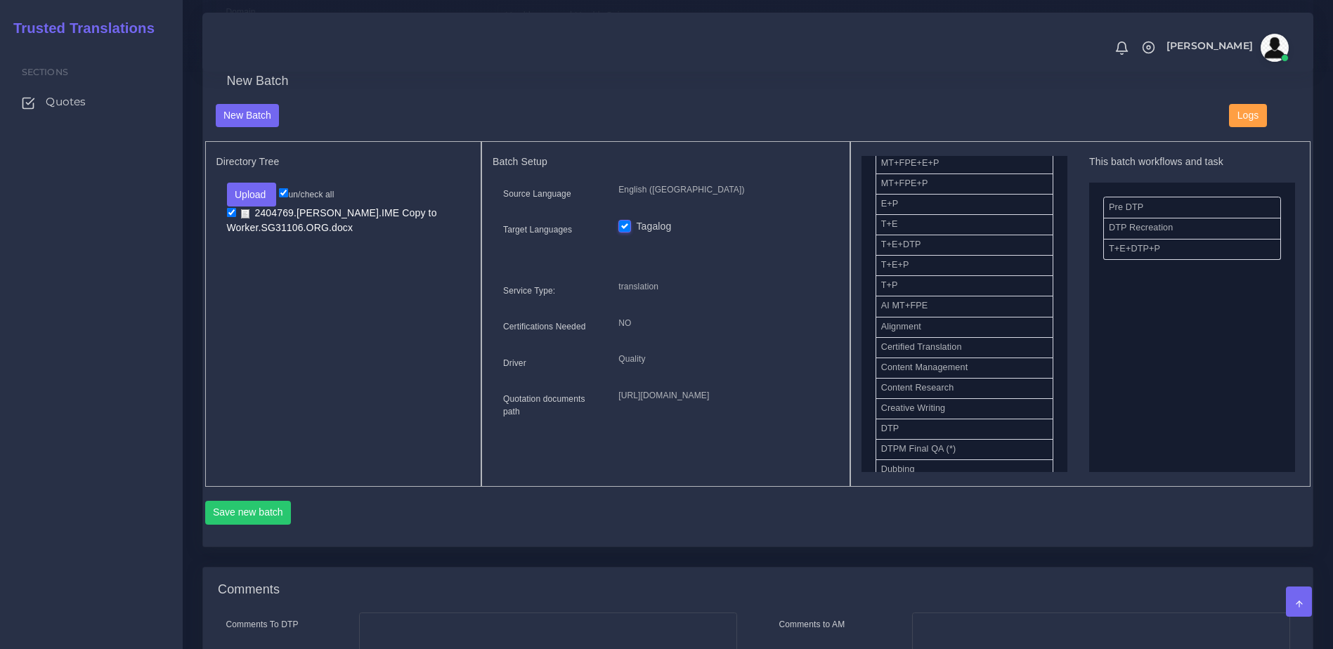
scroll to position [509, 0]
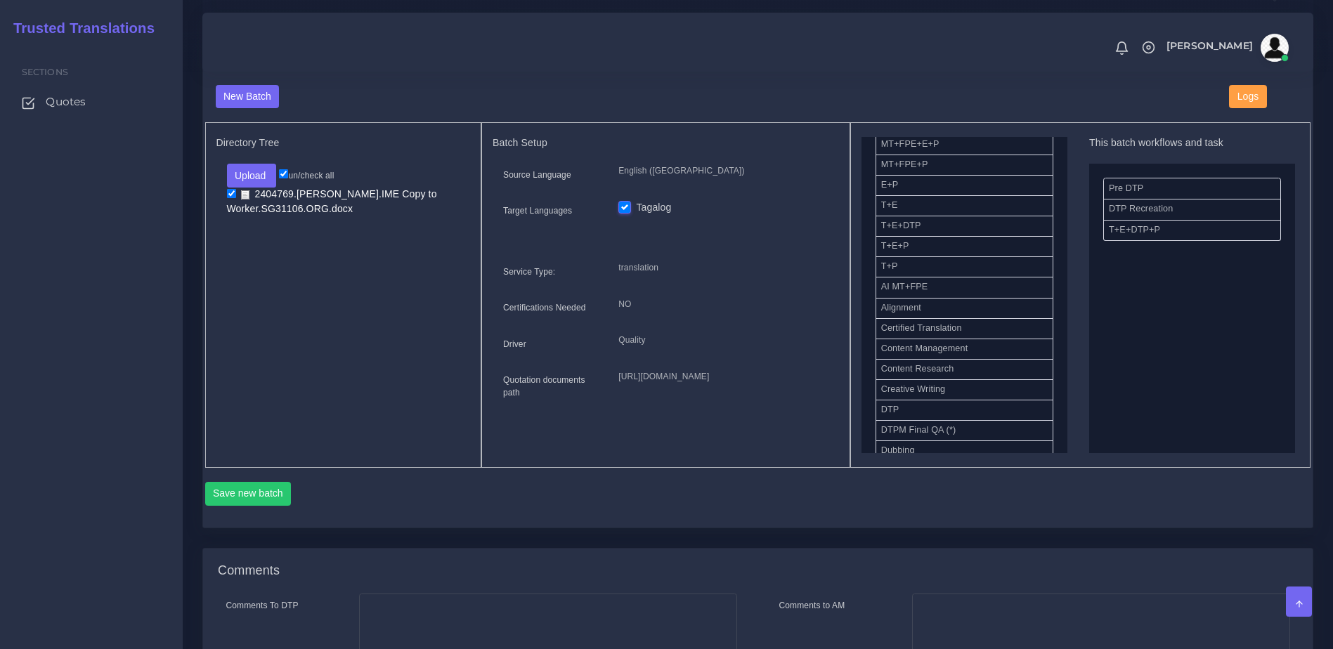
click at [293, 500] on div "Save new batch" at bounding box center [758, 492] width 1106 height 48
click at [263, 506] on button "Save new batch" at bounding box center [248, 494] width 86 height 24
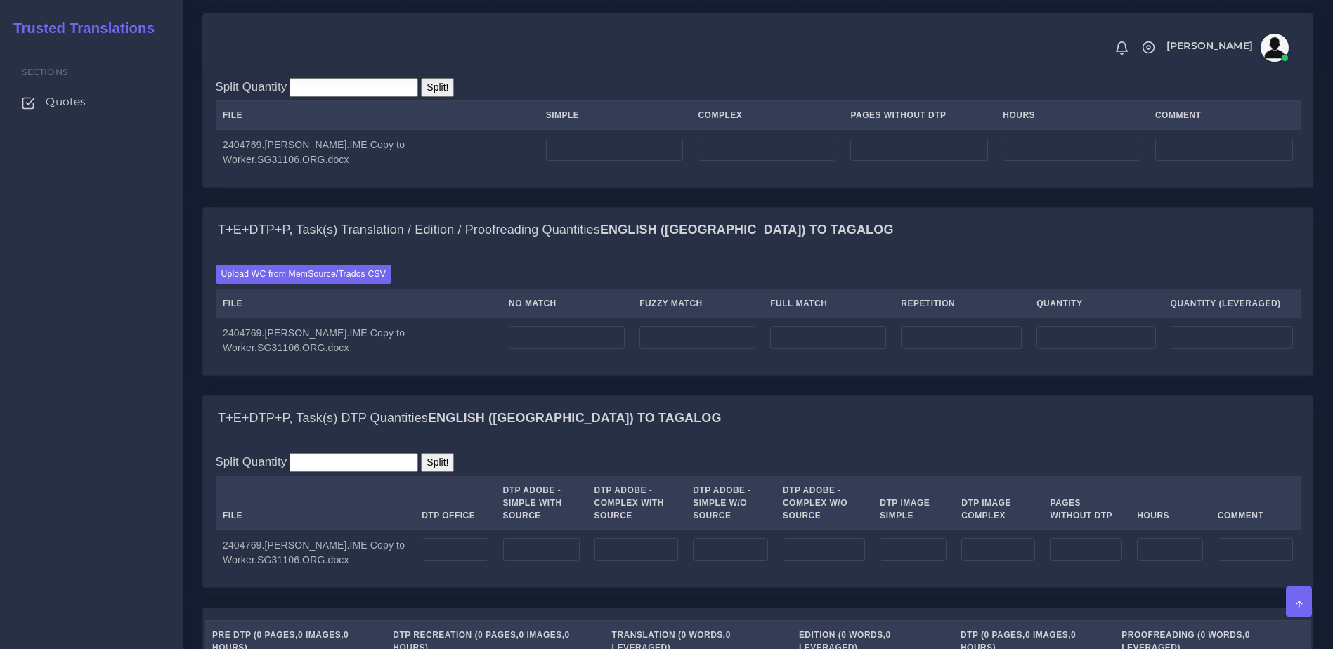
scroll to position [1291, 0]
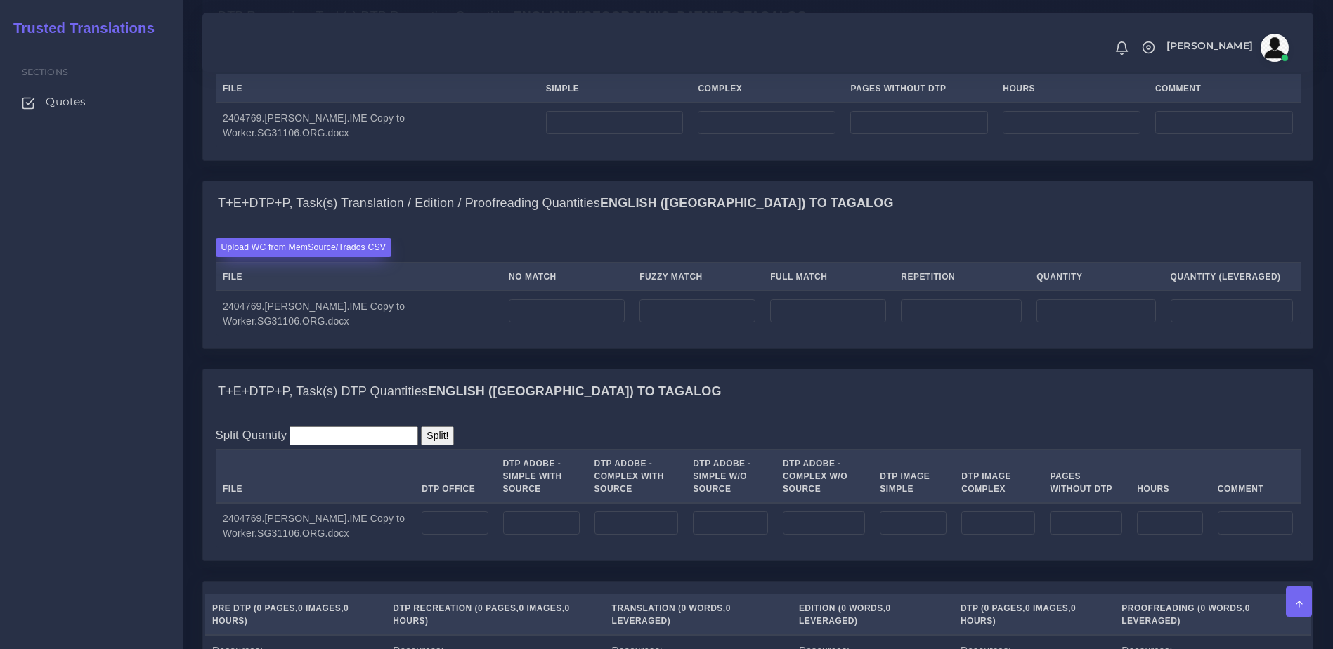
click at [322, 257] on label "Upload WC from MemSource/Trados CSV" at bounding box center [304, 247] width 176 height 19
click at [0, 0] on input "Upload WC from MemSource/Trados CSV" at bounding box center [0, 0] width 0 height 0
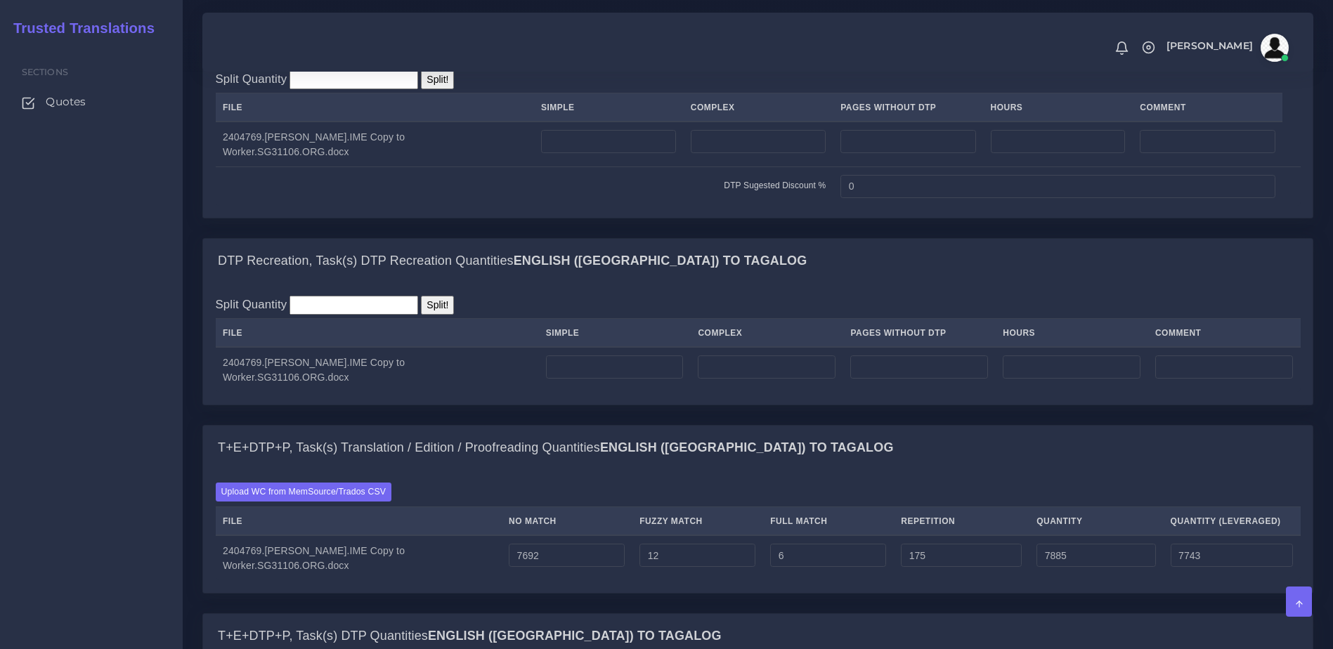
scroll to position [1059, 0]
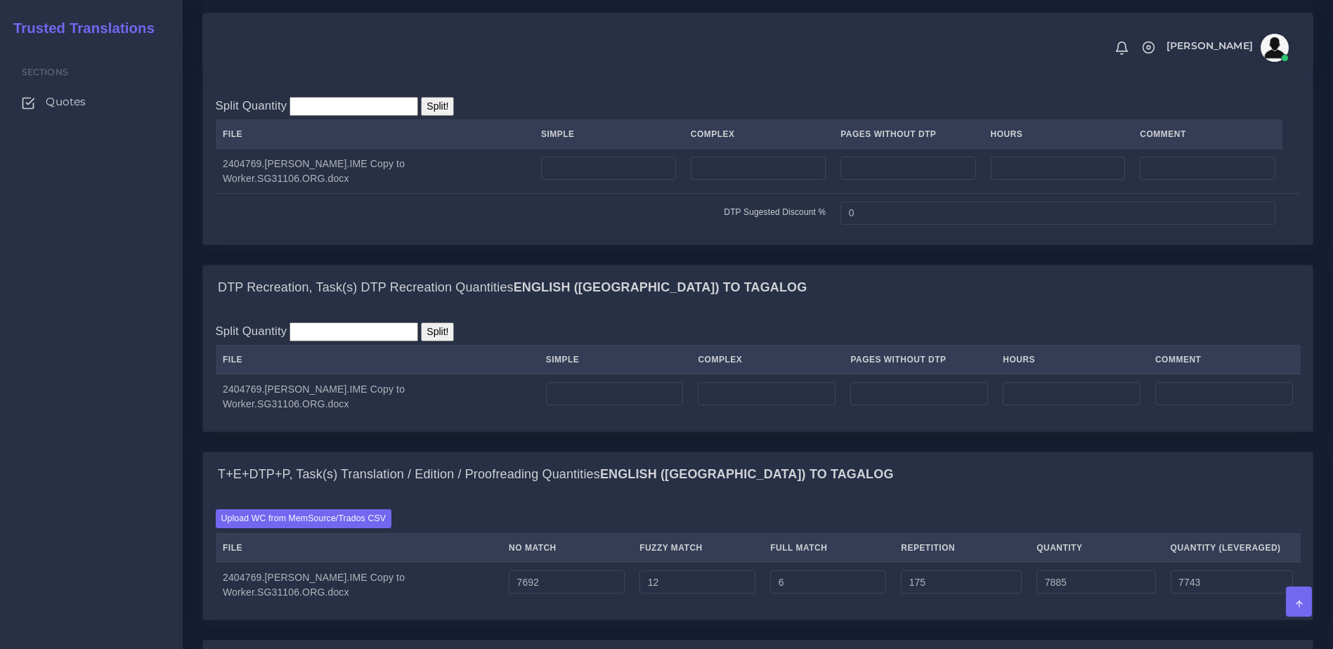
click at [567, 194] on td at bounding box center [608, 171] width 150 height 46
click at [580, 181] on input "number" at bounding box center [608, 169] width 135 height 24
type input "12"
click at [718, 181] on input "number" at bounding box center [758, 169] width 135 height 24
type input "2"
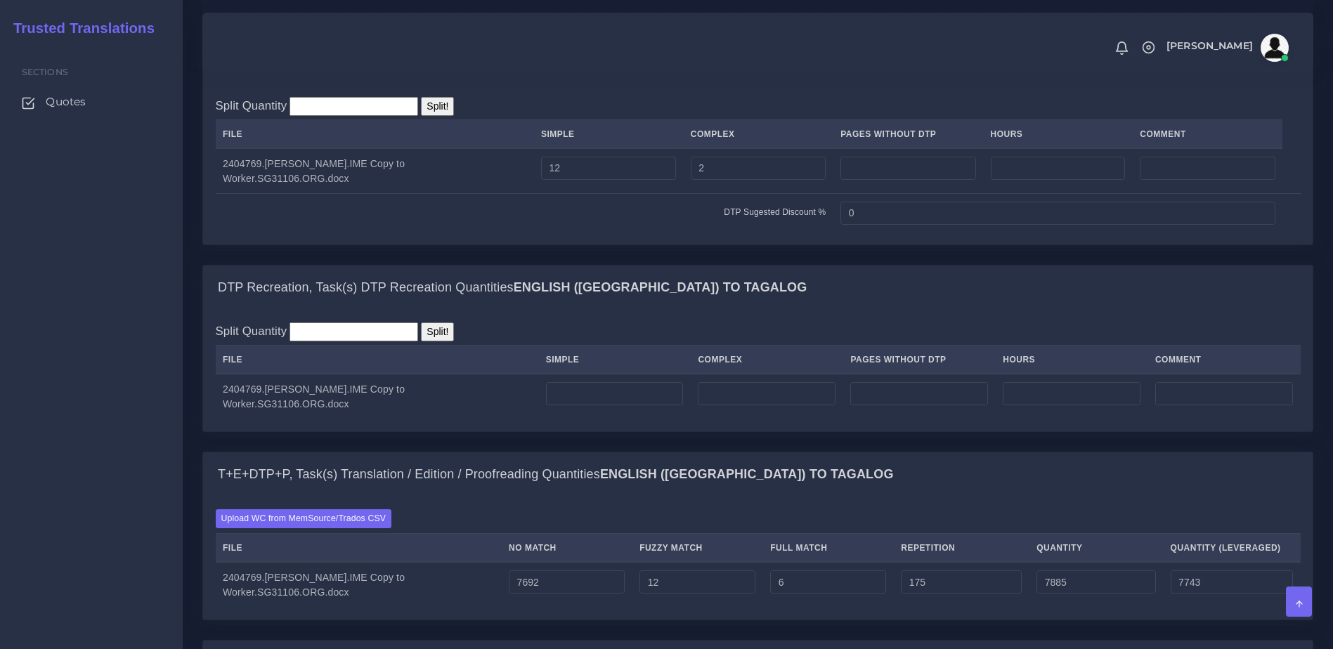
click at [642, 419] on td at bounding box center [614, 396] width 152 height 45
click at [721, 419] on td at bounding box center [767, 396] width 152 height 45
click at [722, 406] on input "number" at bounding box center [767, 394] width 138 height 24
type input "11"
click at [812, 311] on div "DTP Recreation, Task(s) DTP Recreation Quantities English (US) TO Tagalog" at bounding box center [757, 288] width 1109 height 45
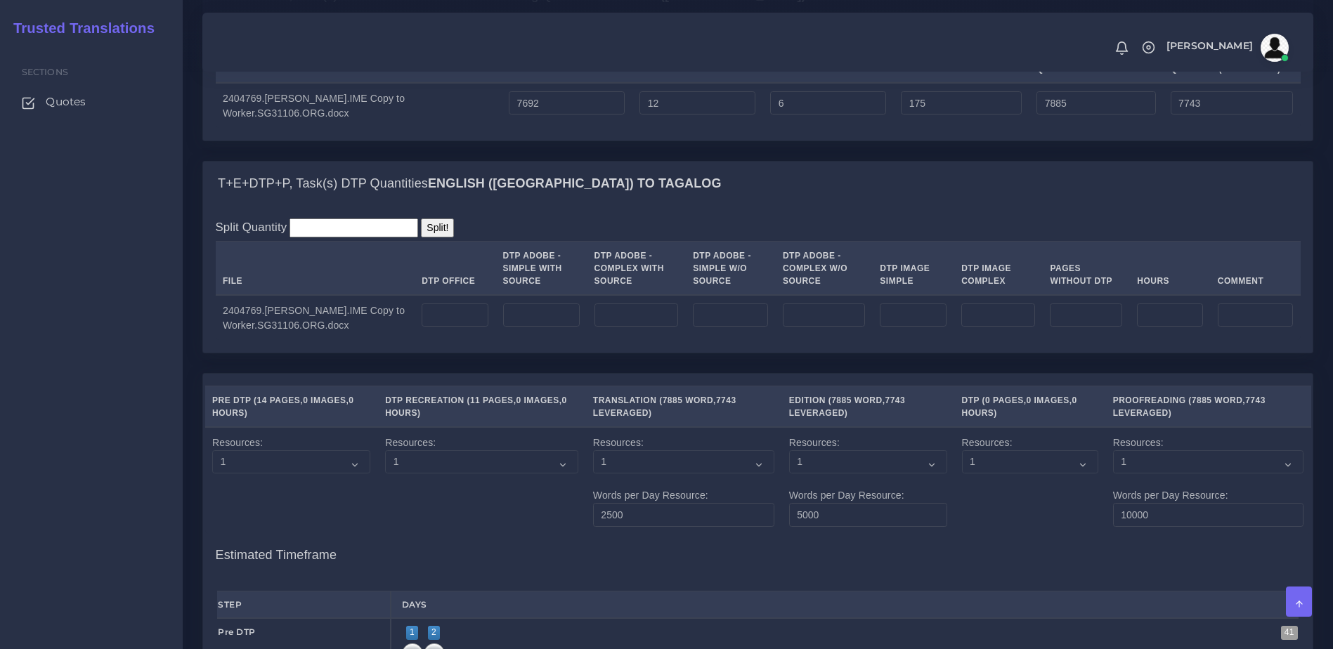
scroll to position [1529, 0]
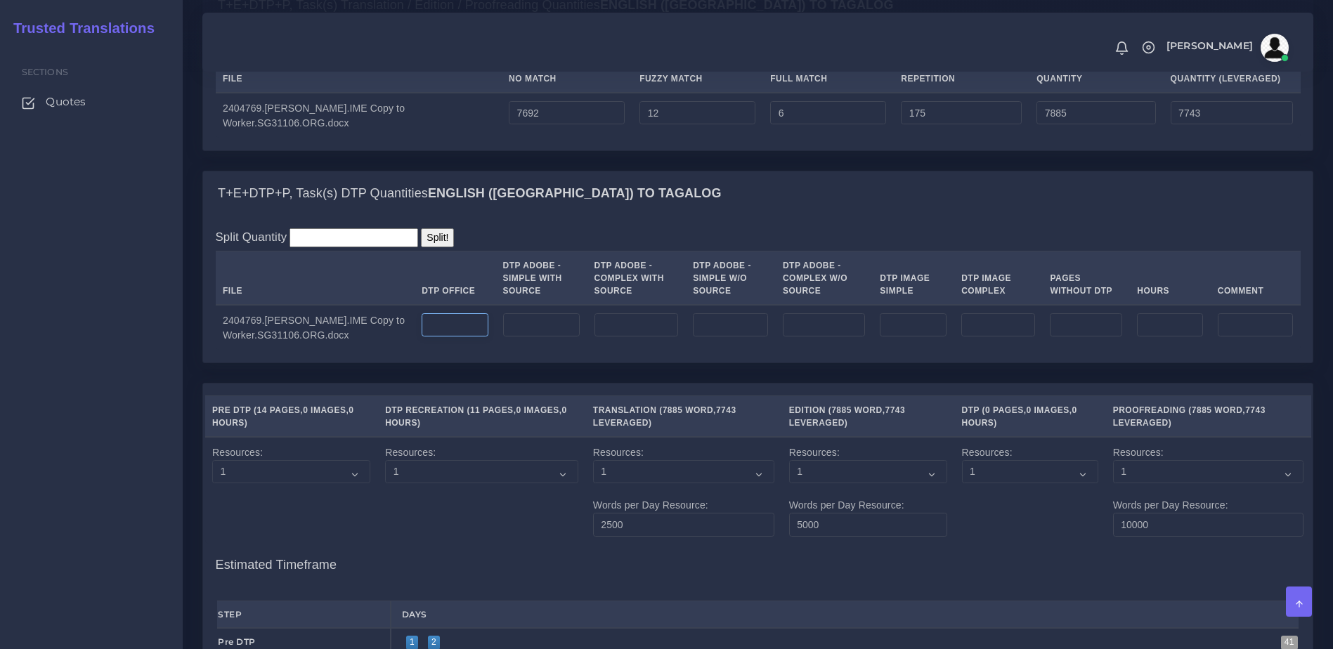
click at [452, 337] on input "number" at bounding box center [455, 325] width 66 height 24
type input "25"
click at [698, 263] on div "Split Quantity Split! File DTP Office DTP Adobe - Simple With Source DTP Adobe …" at bounding box center [757, 289] width 1109 height 146
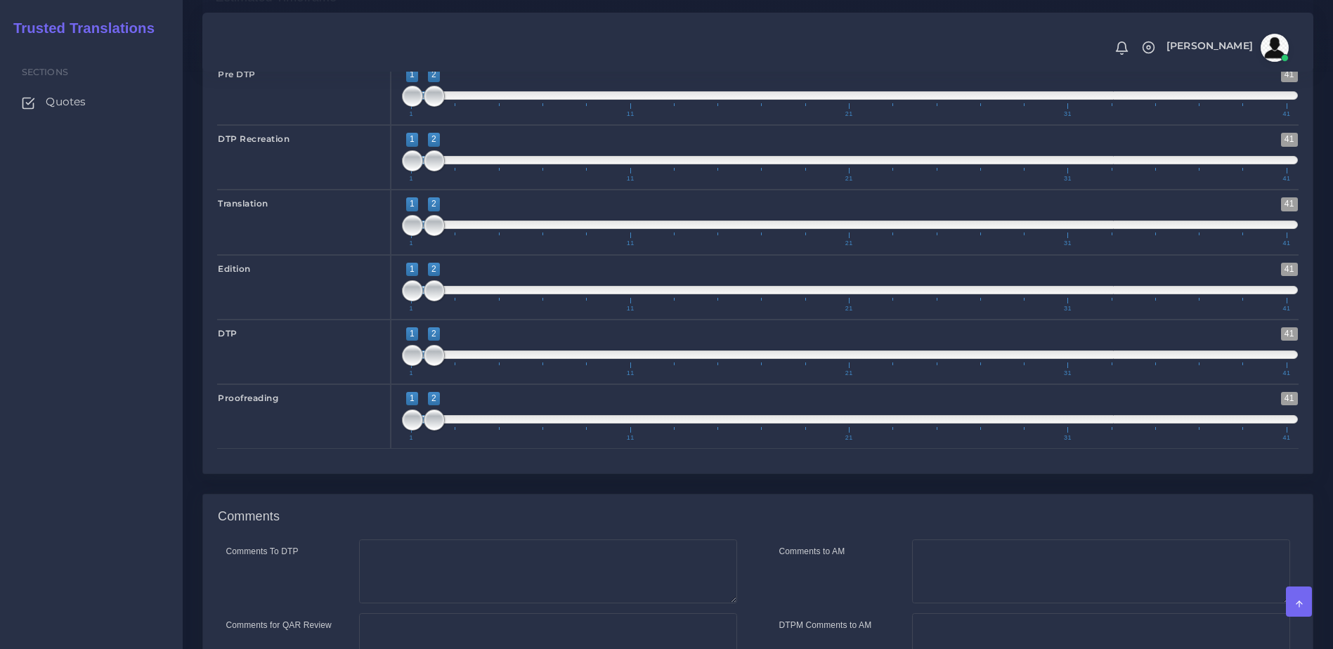
scroll to position [2297, 0]
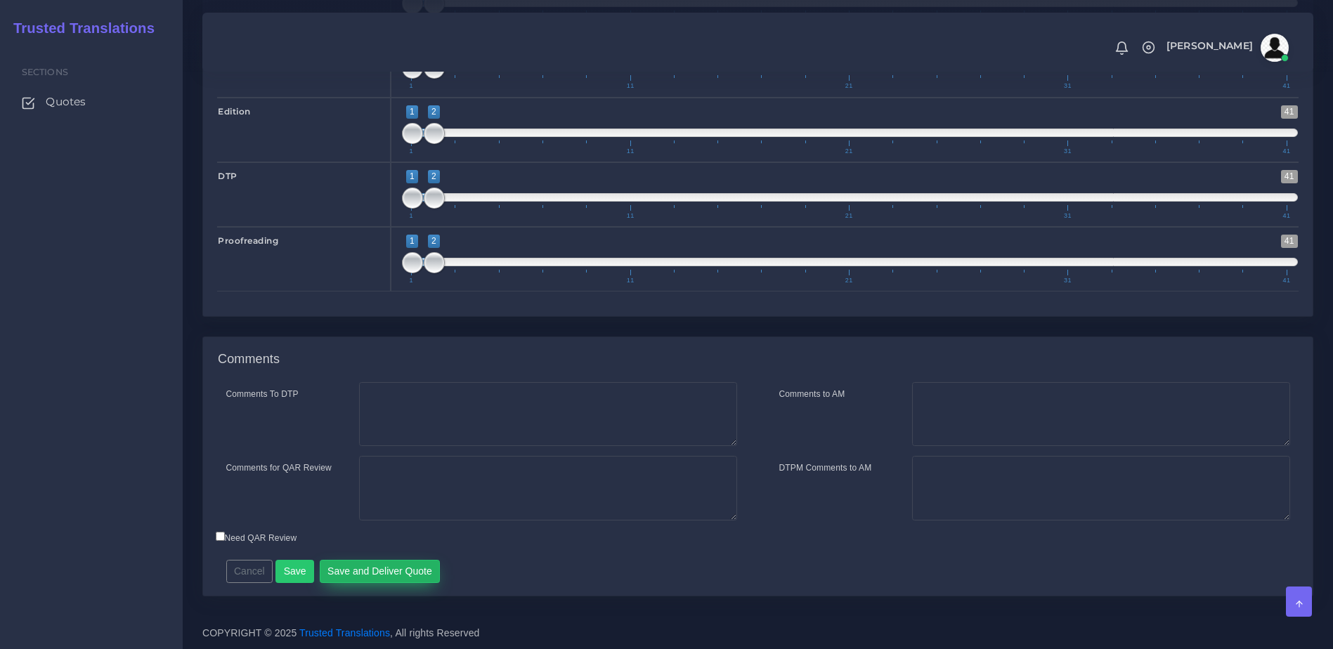
click at [400, 575] on button "Save and Deliver Quote" at bounding box center [380, 572] width 121 height 24
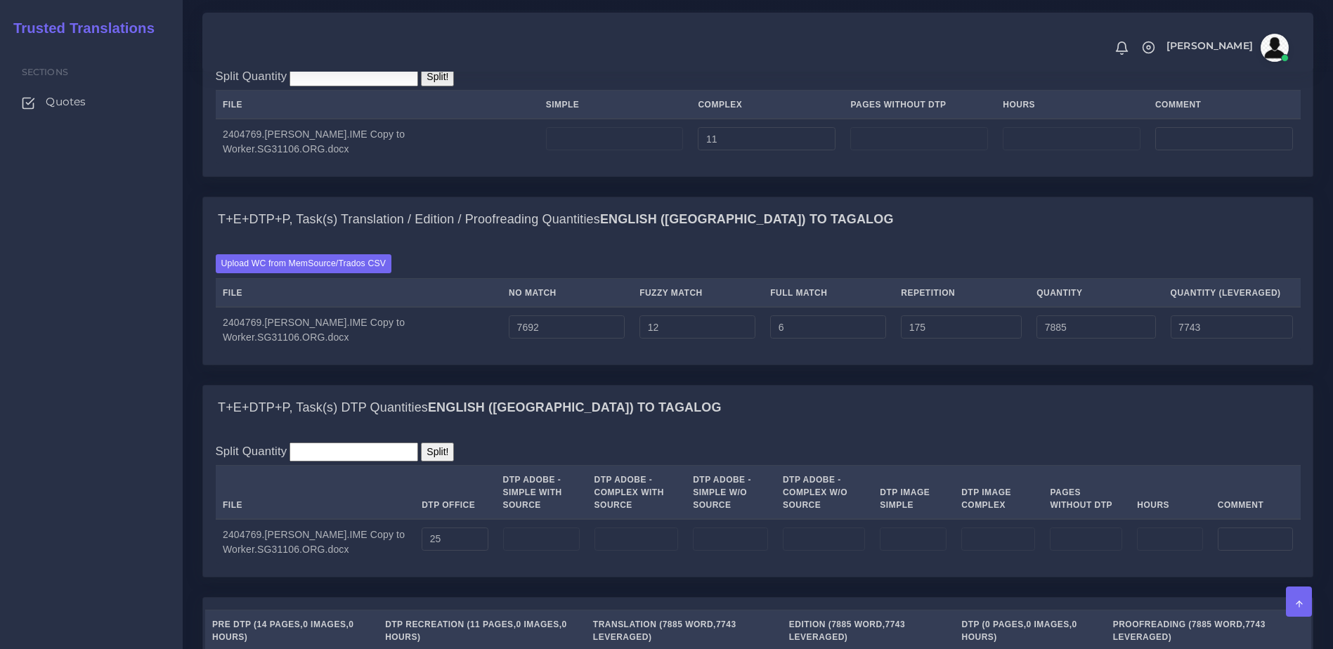
scroll to position [1284, 0]
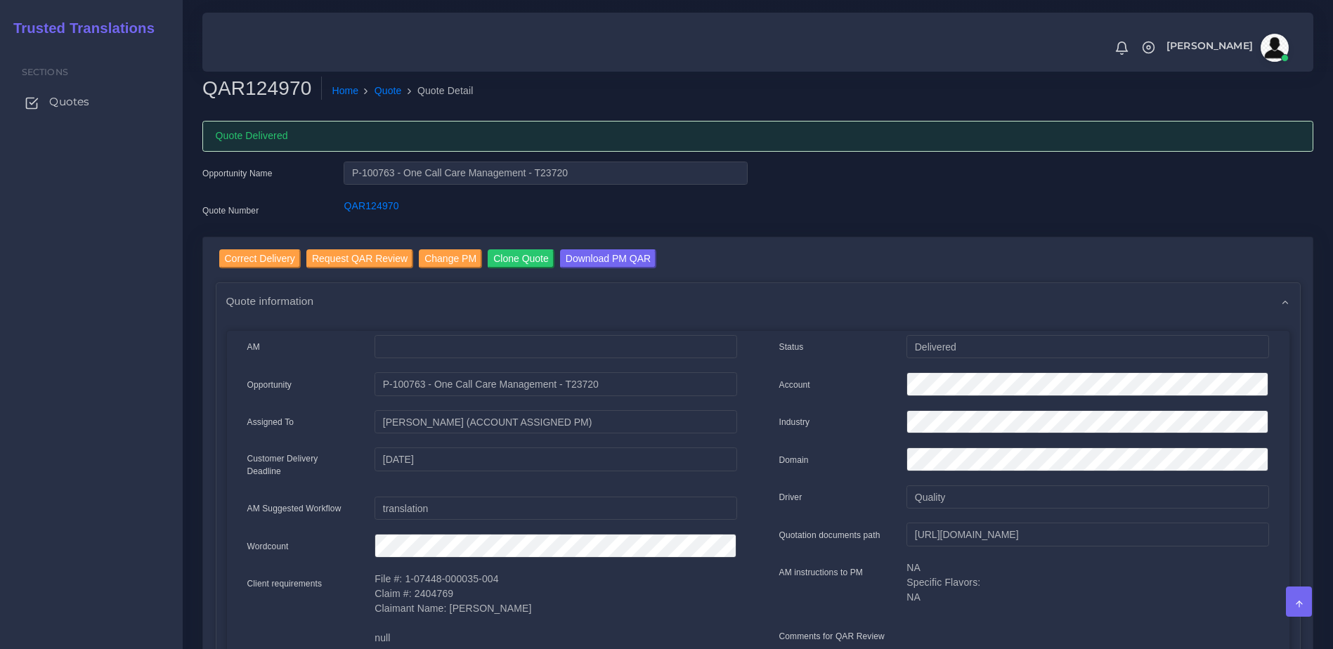
click at [74, 105] on span "Quotes" at bounding box center [69, 101] width 40 height 15
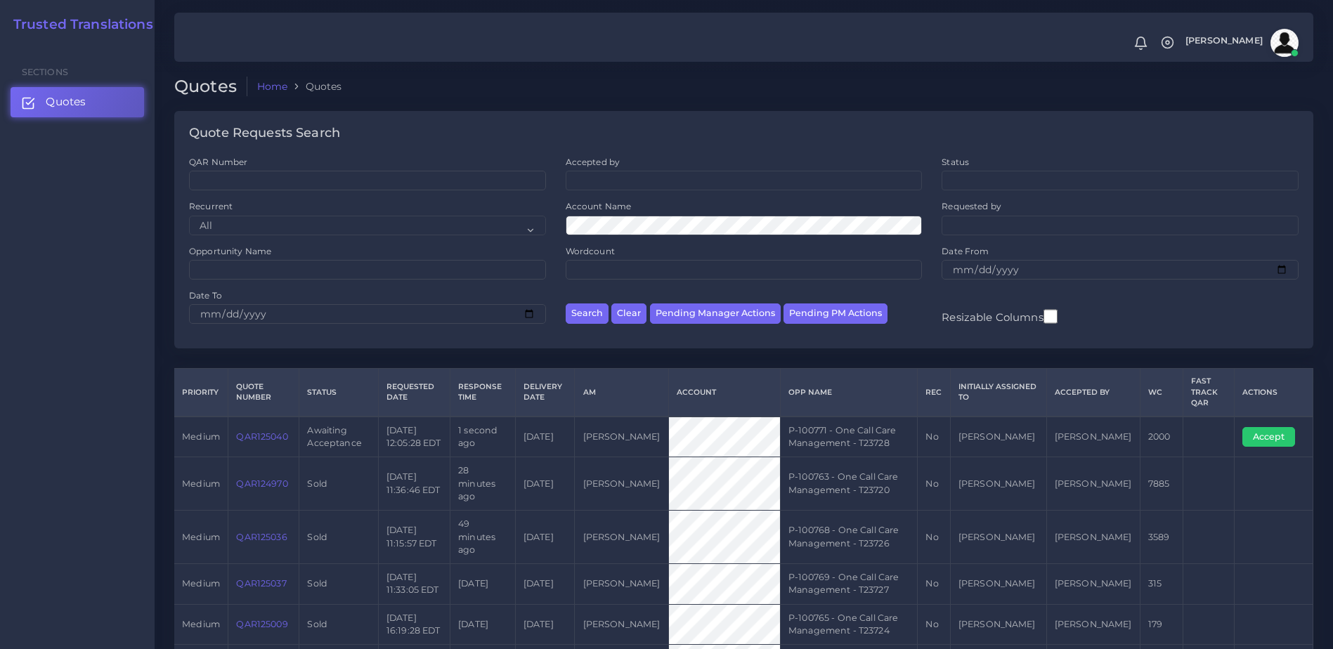
click at [277, 440] on link "QAR125040" at bounding box center [261, 436] width 51 height 11
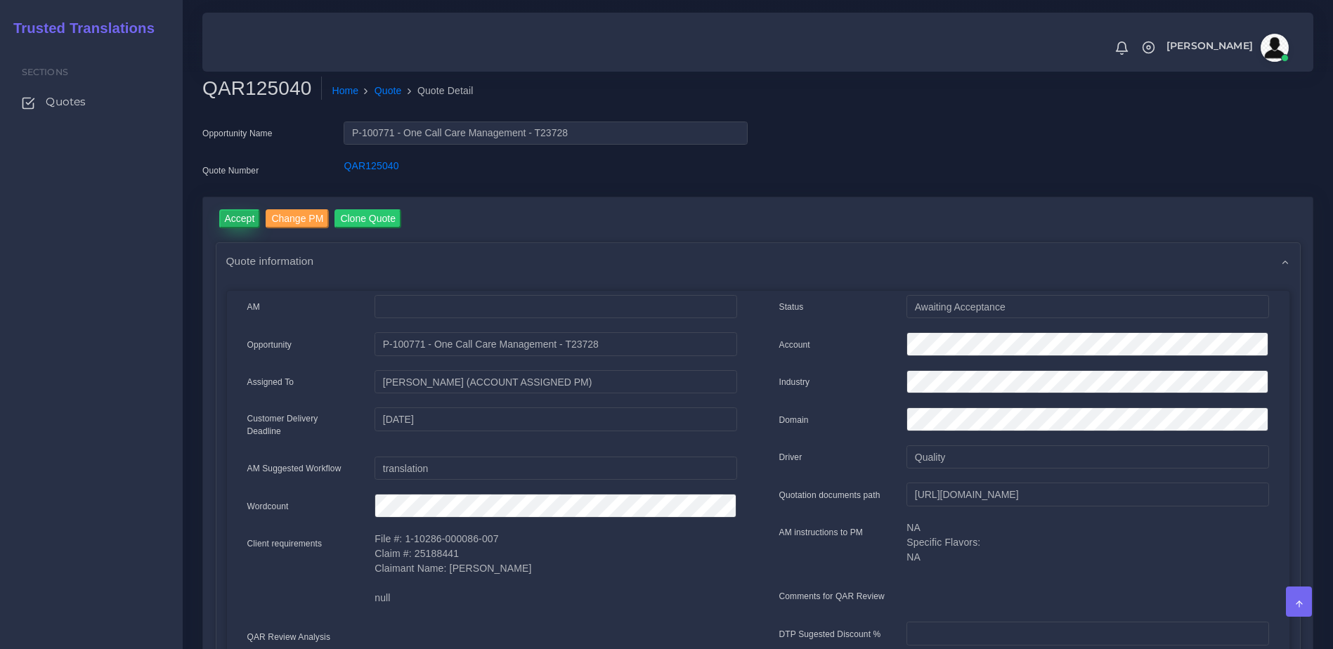
click at [238, 211] on input "Accept" at bounding box center [239, 218] width 41 height 19
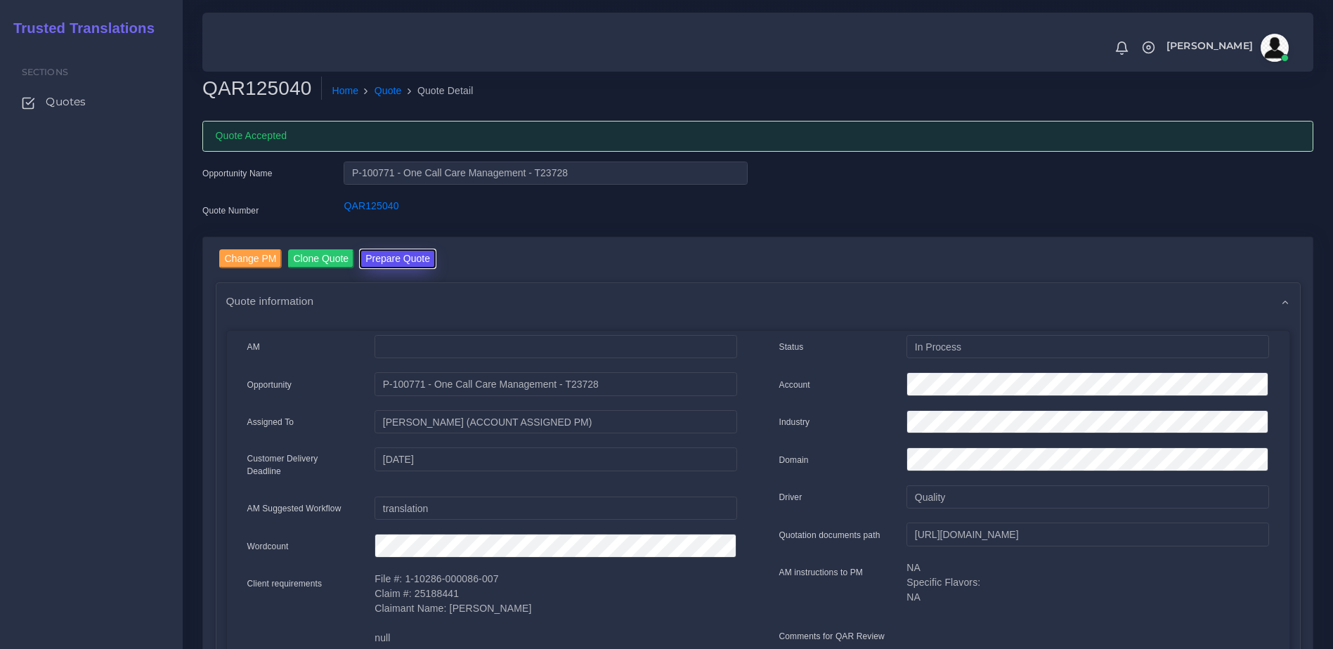
click at [405, 261] on button "Prepare Quote" at bounding box center [398, 258] width 76 height 19
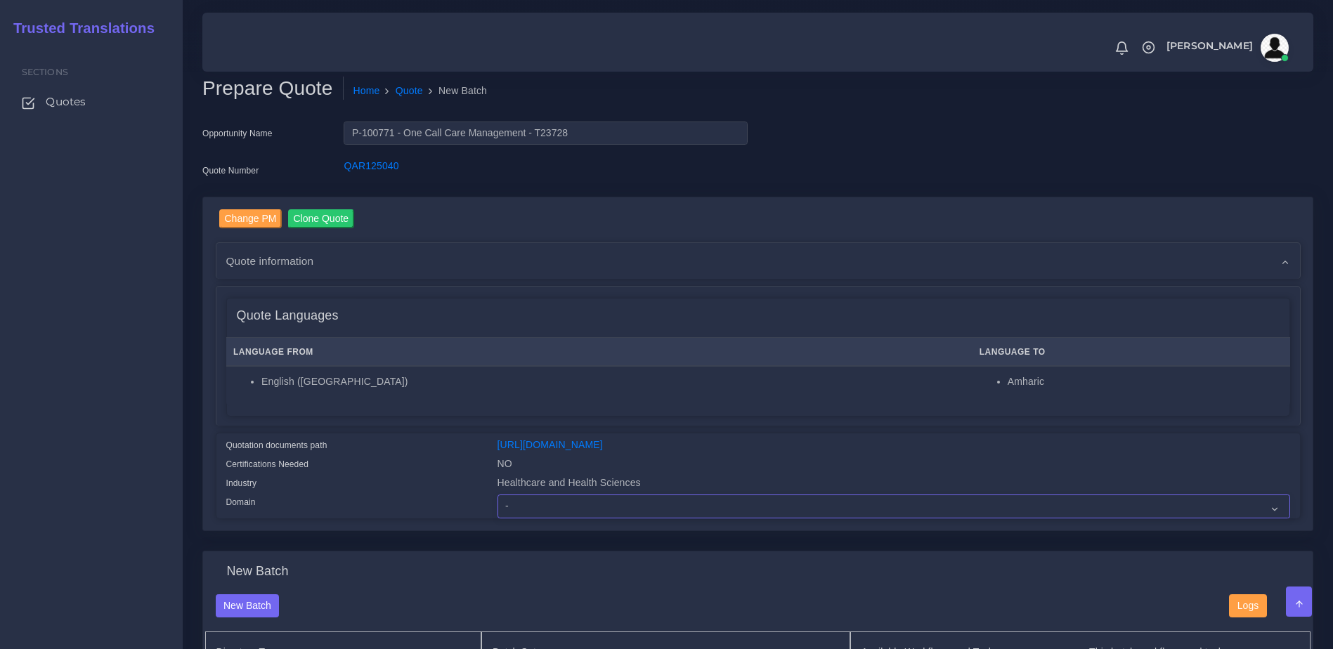
click at [533, 518] on select "- Advertising and Media Agriculture, Forestry and Fishing Architecture, Buildin…" at bounding box center [893, 507] width 792 height 24
select select "Healthcare and Health Sciences"
click at [497, 505] on select "- Advertising and Media Agriculture, Forestry and Fishing Architecture, Buildin…" at bounding box center [893, 507] width 792 height 24
click at [456, 439] on div "Quotation documents path" at bounding box center [351, 447] width 271 height 19
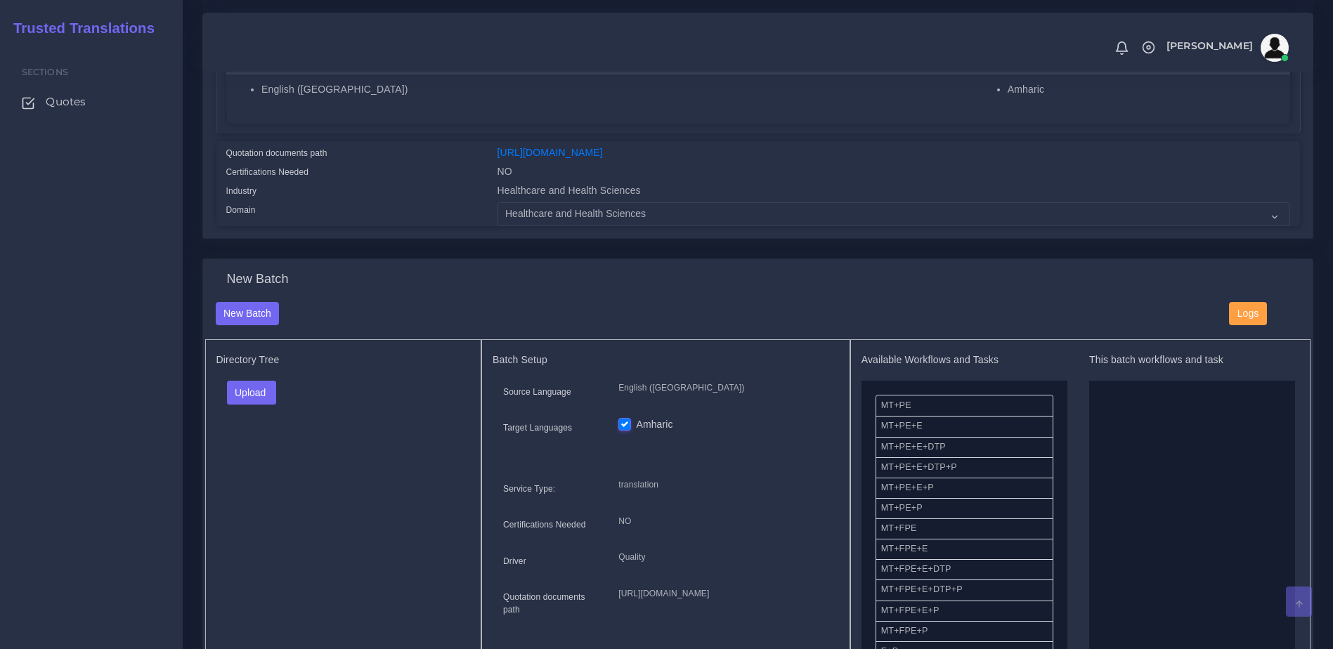
scroll to position [341, 0]
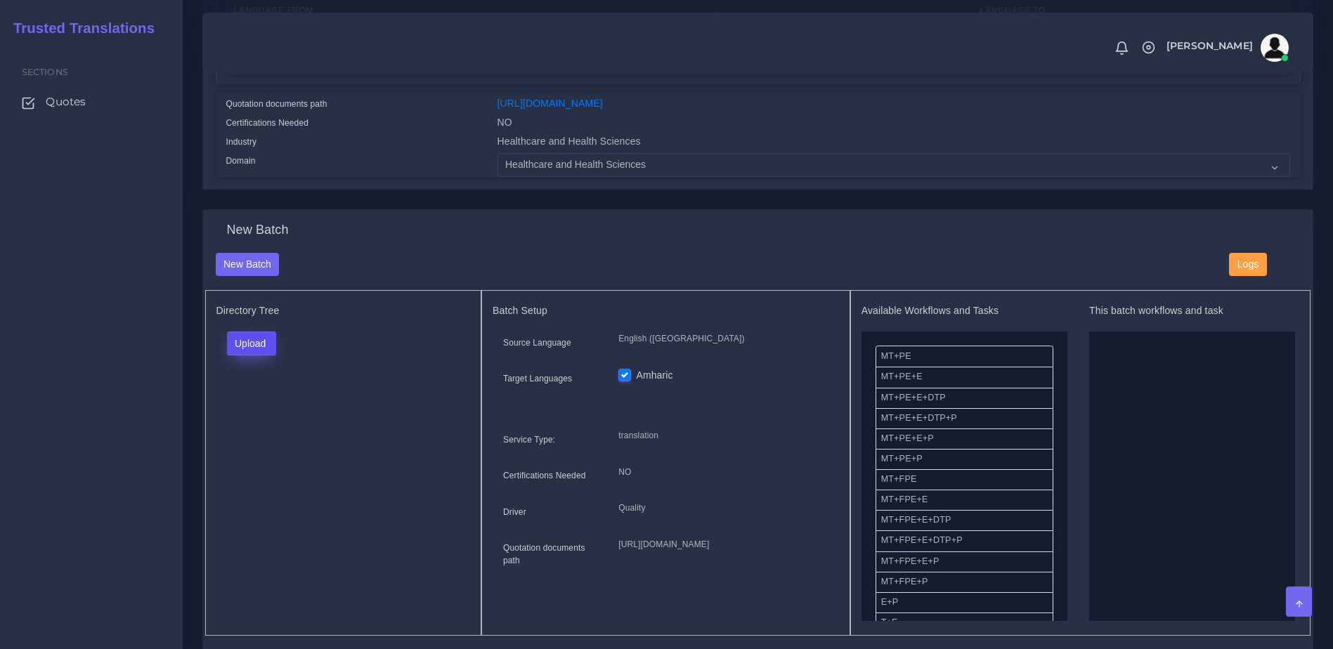
click at [248, 355] on button "Upload" at bounding box center [252, 344] width 50 height 24
click at [268, 404] on label "Files" at bounding box center [276, 398] width 97 height 18
drag, startPoint x: 1052, startPoint y: 370, endPoint x: 1052, endPoint y: 381, distance: 11.2
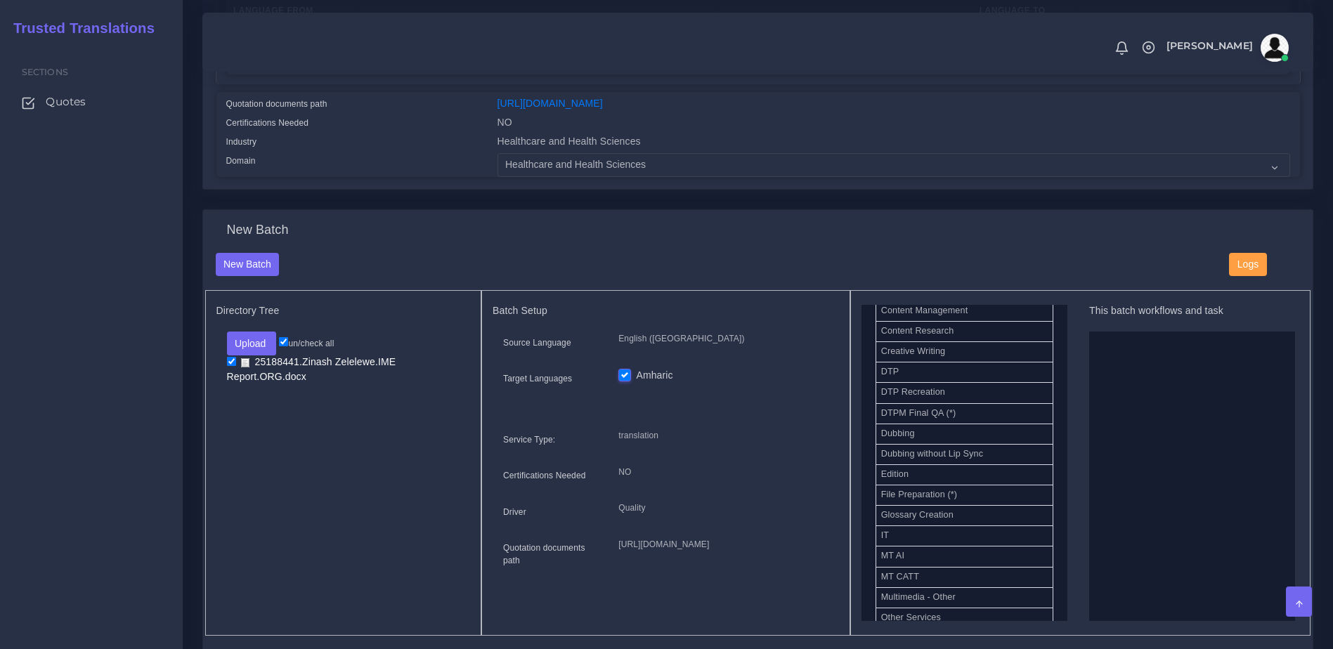
scroll to position [461, 0]
drag, startPoint x: 928, startPoint y: 424, endPoint x: 1118, endPoint y: 477, distance: 196.9
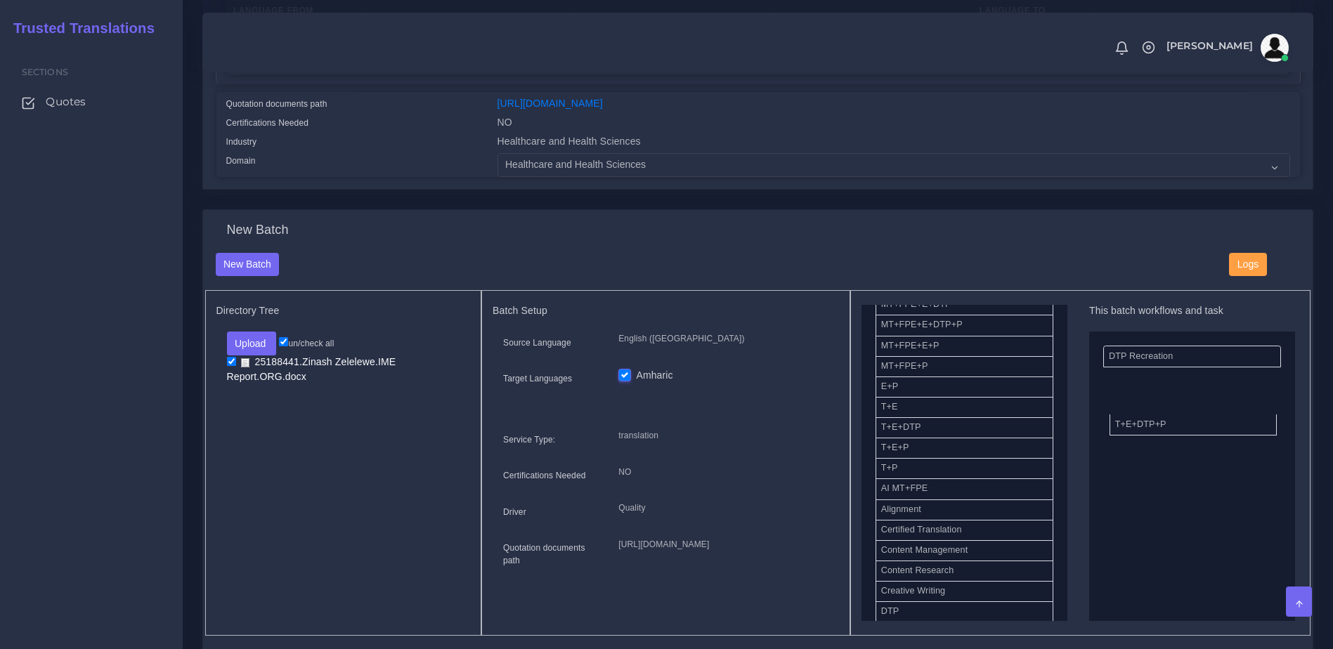
drag, startPoint x: 909, startPoint y: 463, endPoint x: 1184, endPoint y: 436, distance: 276.1
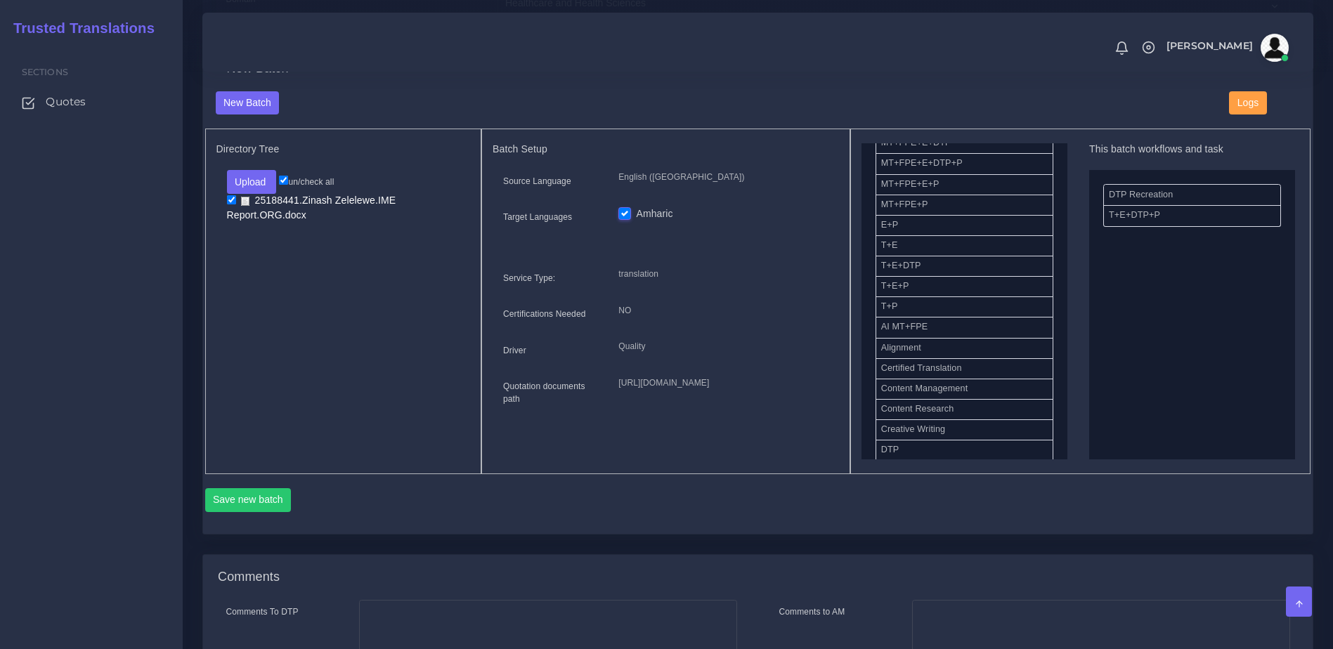
scroll to position [525, 0]
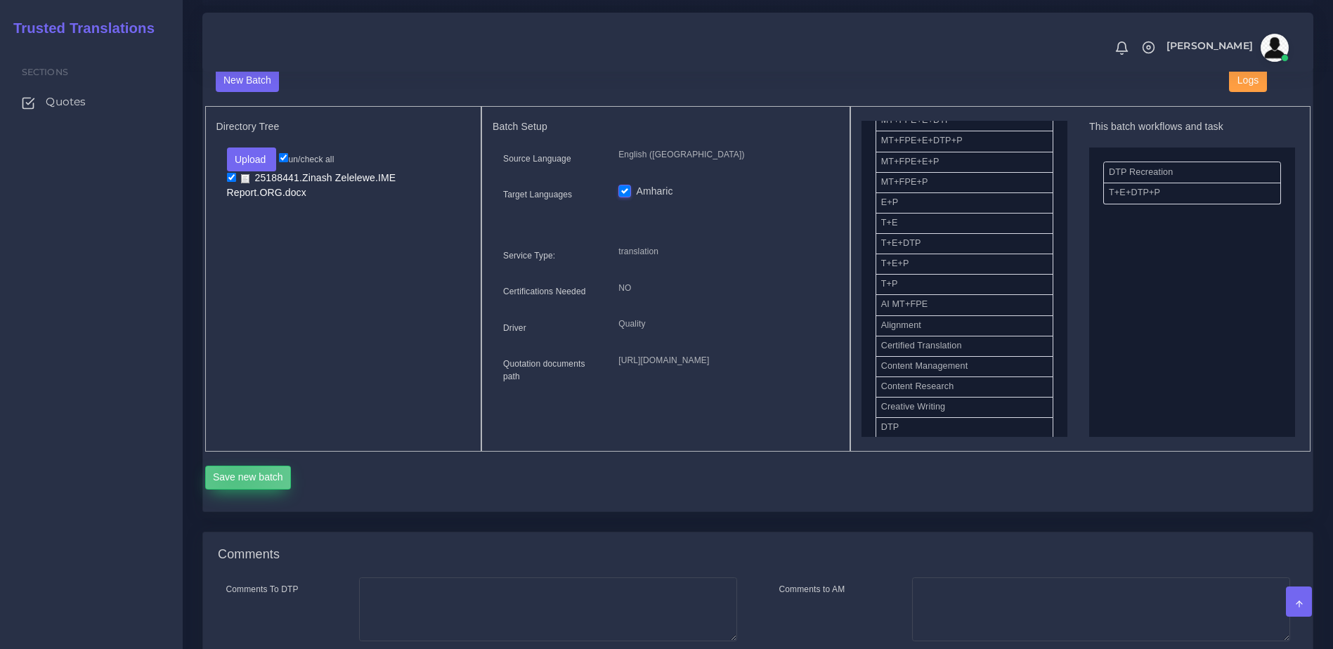
click at [235, 490] on button "Save new batch" at bounding box center [248, 478] width 86 height 24
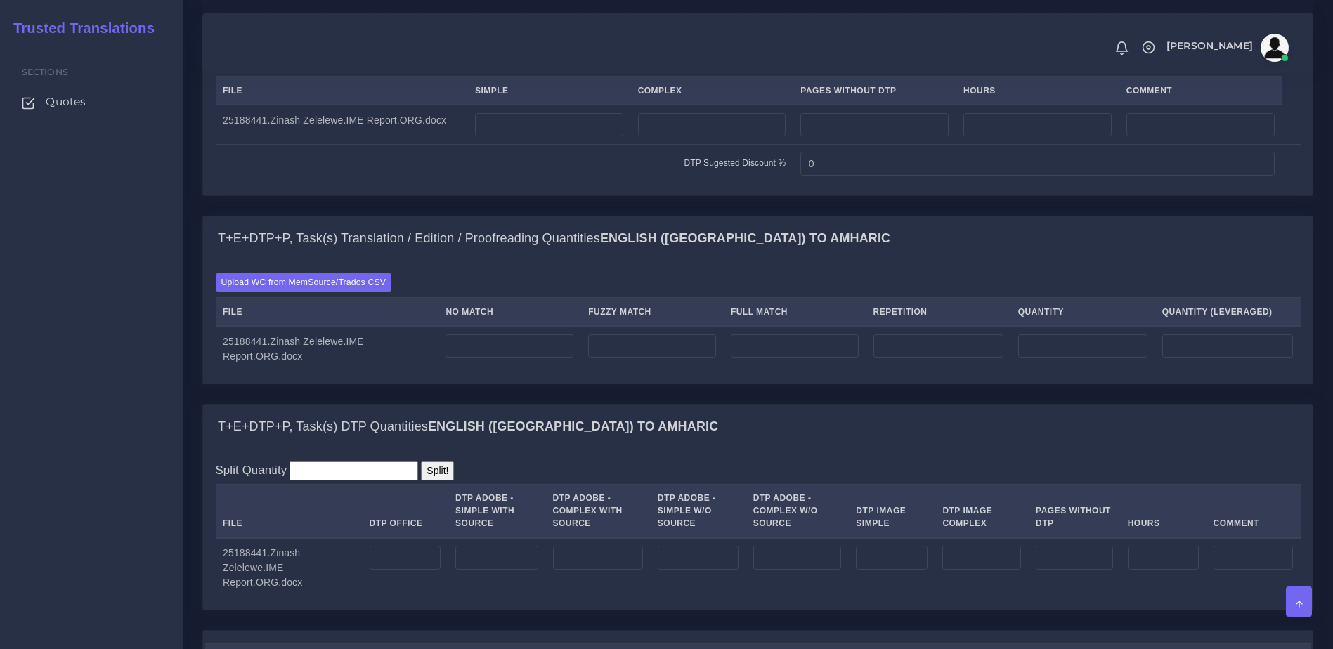
scroll to position [999, 0]
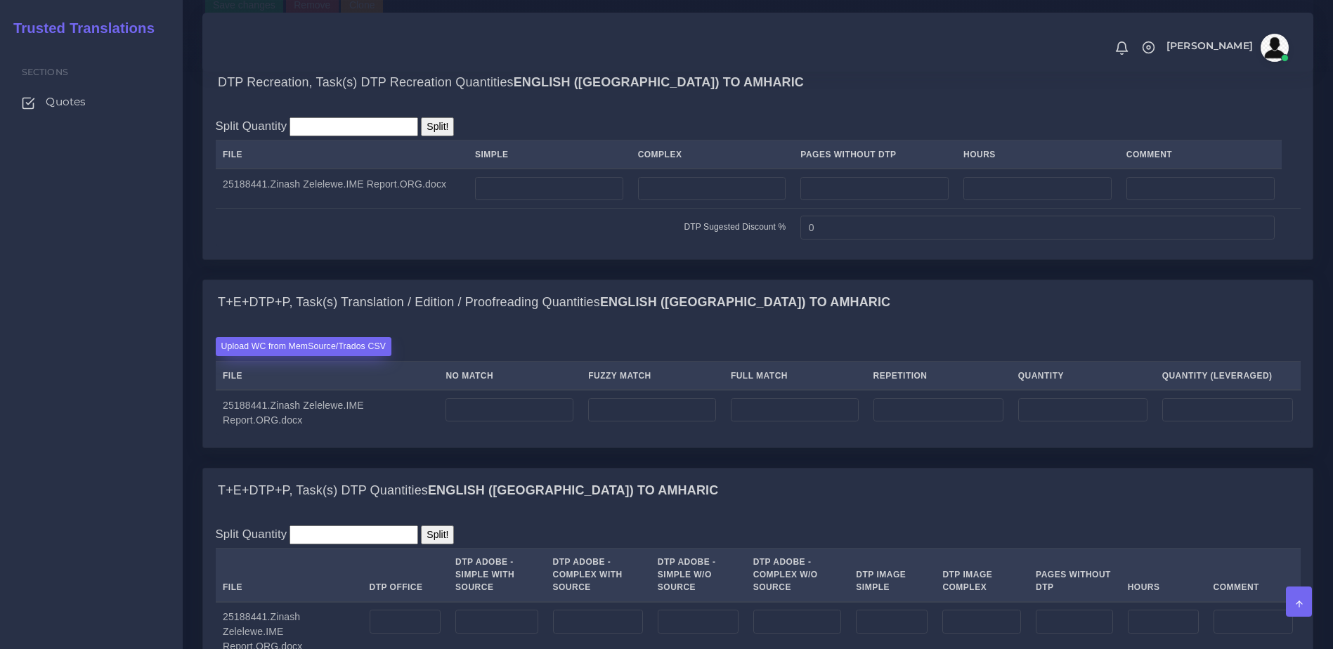
click at [367, 356] on label "Upload WC from MemSource/Trados CSV" at bounding box center [304, 346] width 176 height 19
click at [0, 0] on input "Upload WC from MemSource/Trados CSV" at bounding box center [0, 0] width 0 height 0
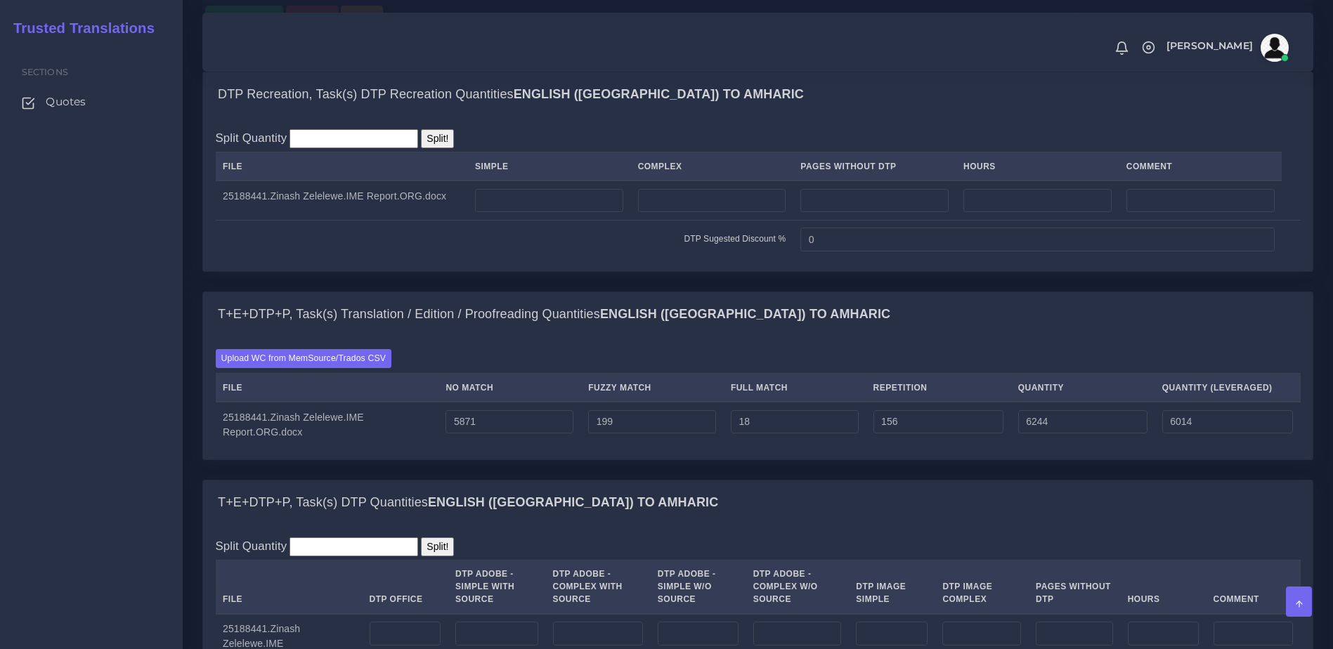
scroll to position [1014, 0]
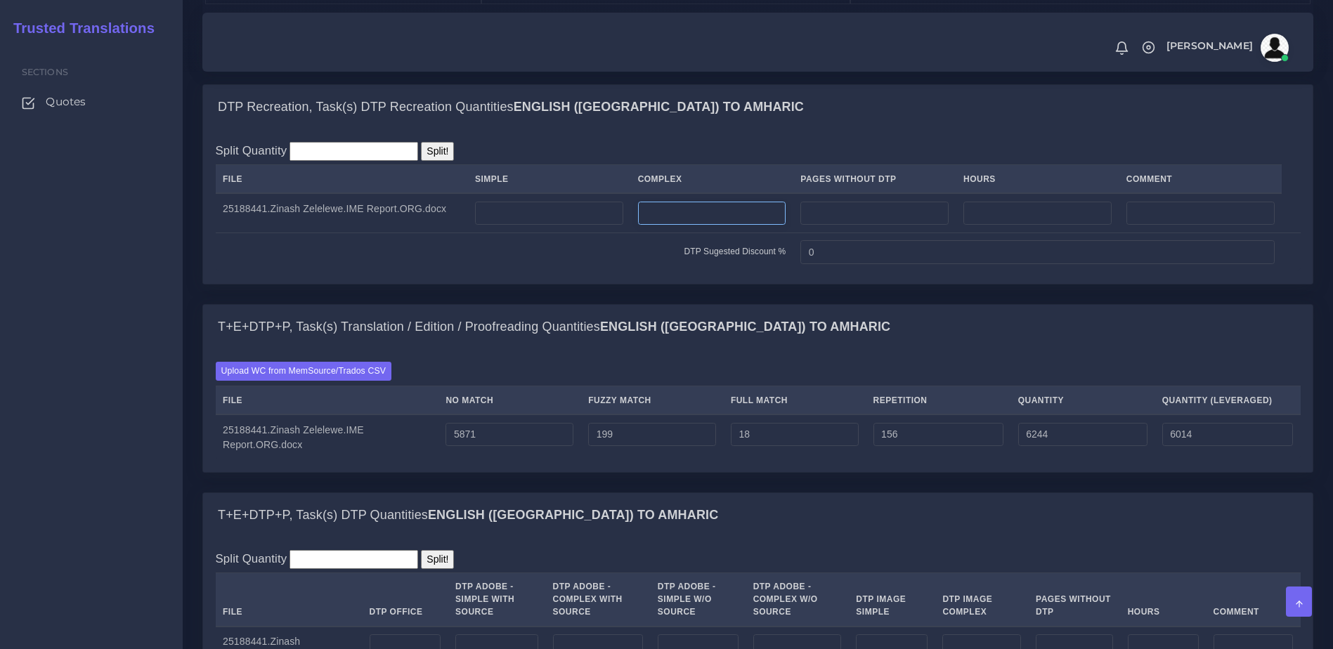
click at [688, 226] on input "number" at bounding box center [712, 214] width 148 height 24
type input "20"
click at [635, 304] on div "DTP Recreation, Task(s) DTP Recreation Quantities English (US) TO Amharic Split…" at bounding box center [758, 194] width 1132 height 220
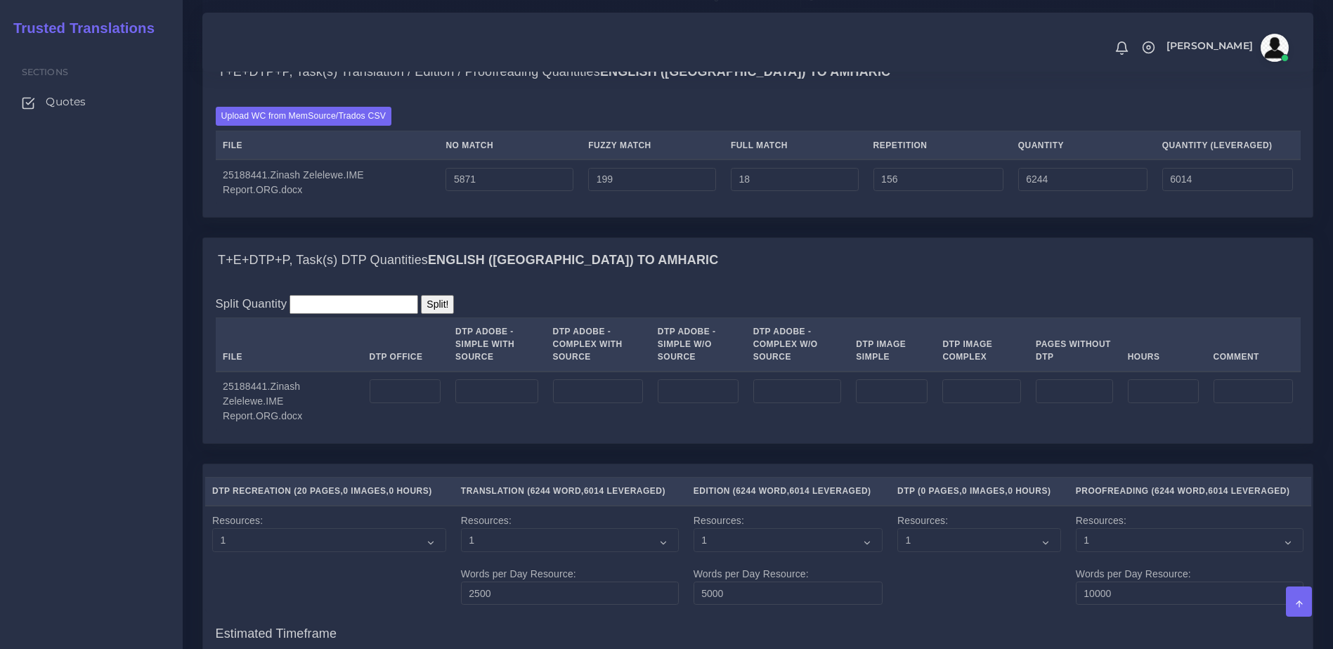
scroll to position [1343, 0]
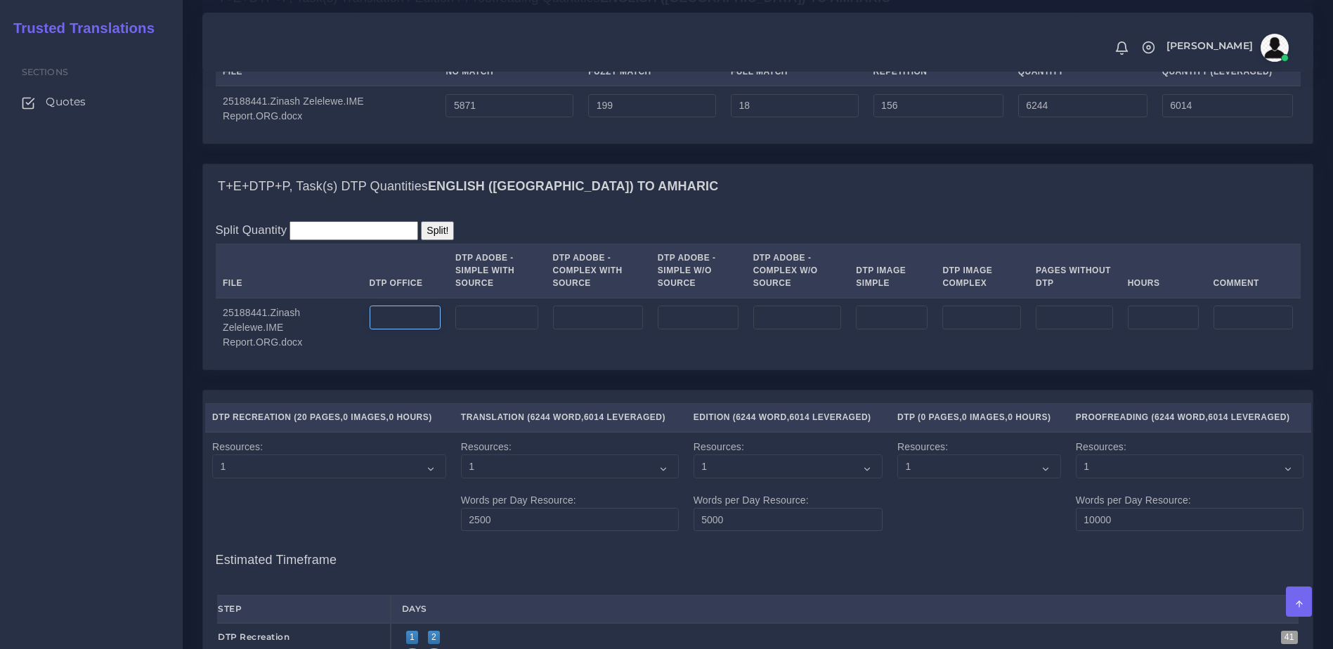
click at [398, 329] on input "number" at bounding box center [406, 318] width 72 height 24
type input "20"
click at [444, 358] on td "20" at bounding box center [405, 328] width 86 height 60
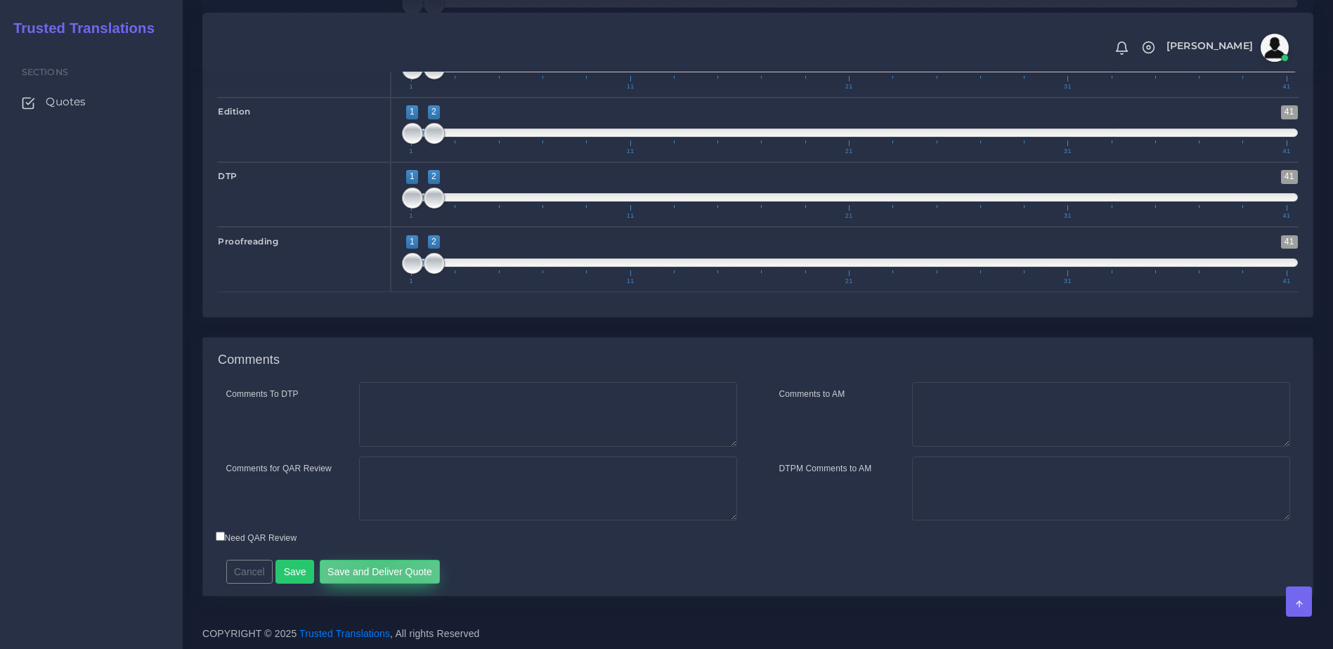
click at [376, 571] on button "Save and Deliver Quote" at bounding box center [380, 572] width 121 height 24
